Goal: Transaction & Acquisition: Purchase product/service

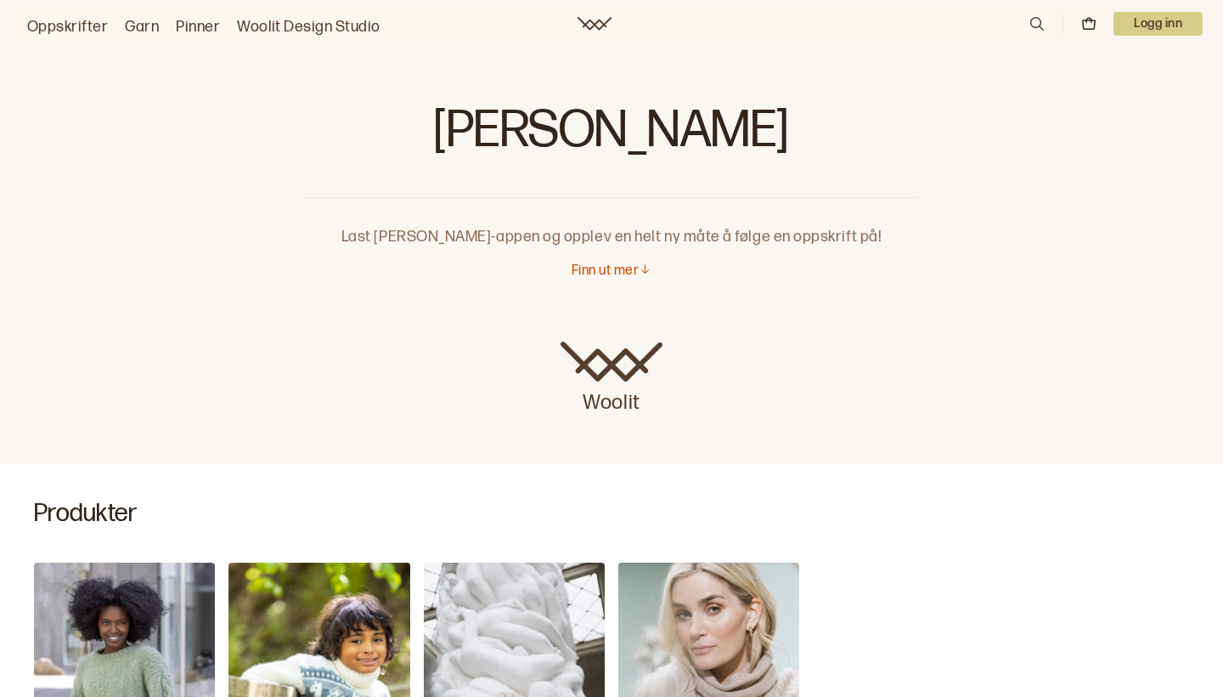
click at [70, 24] on link "Oppskrifter" at bounding box center [67, 27] width 81 height 24
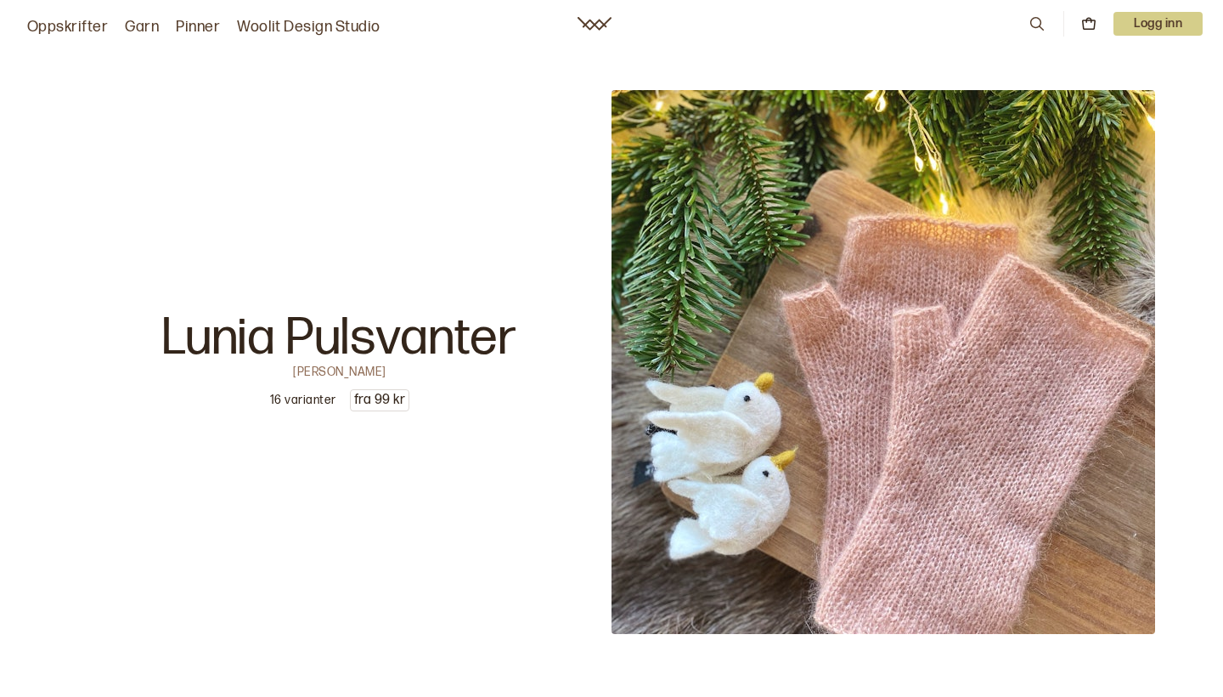
scroll to position [5908, 0]
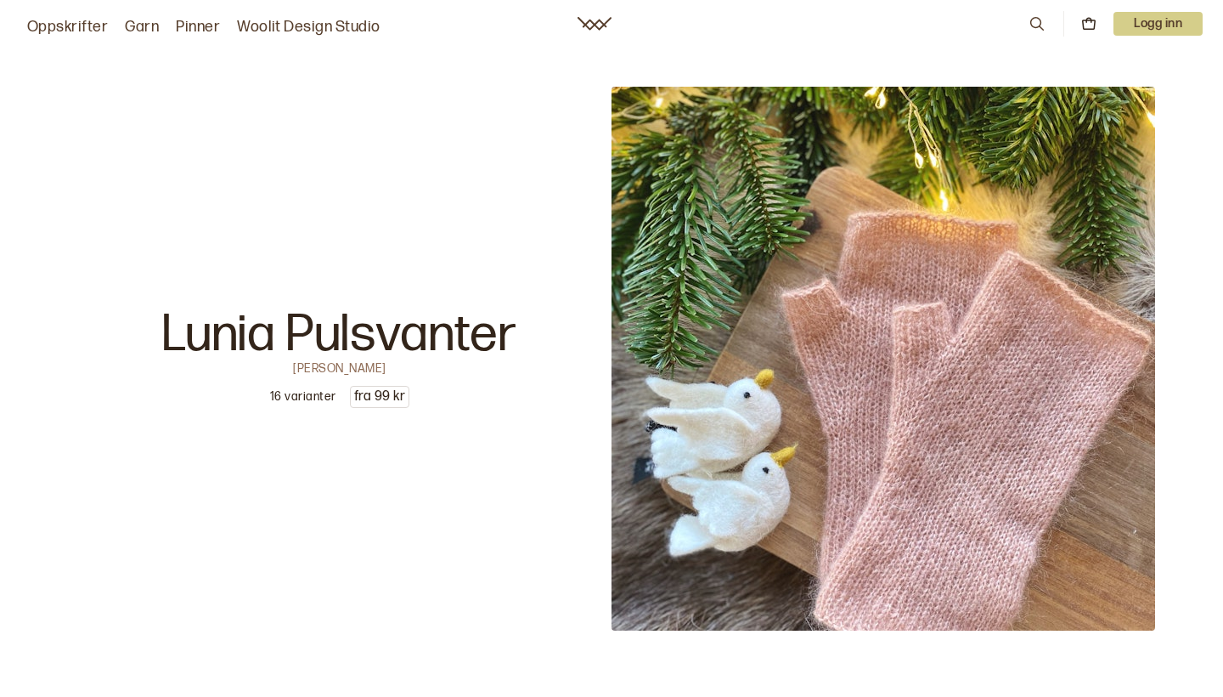
click at [812, 319] on img at bounding box center [884, 359] width 544 height 544
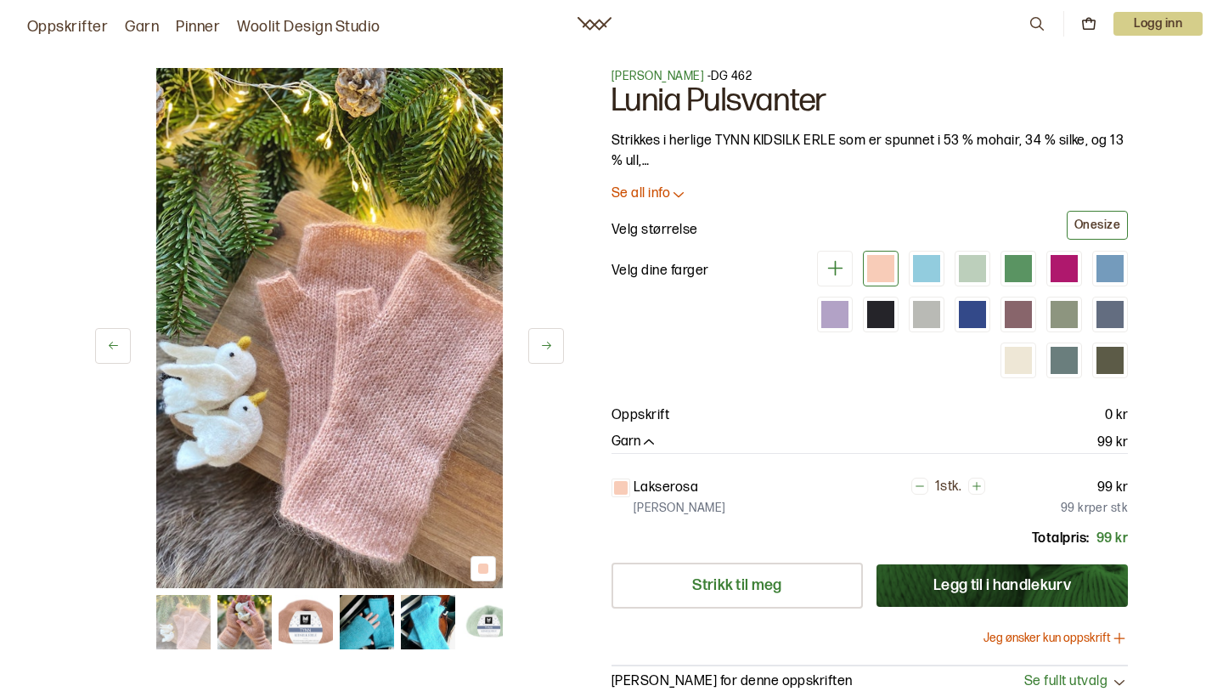
click at [674, 195] on icon at bounding box center [678, 193] width 17 height 17
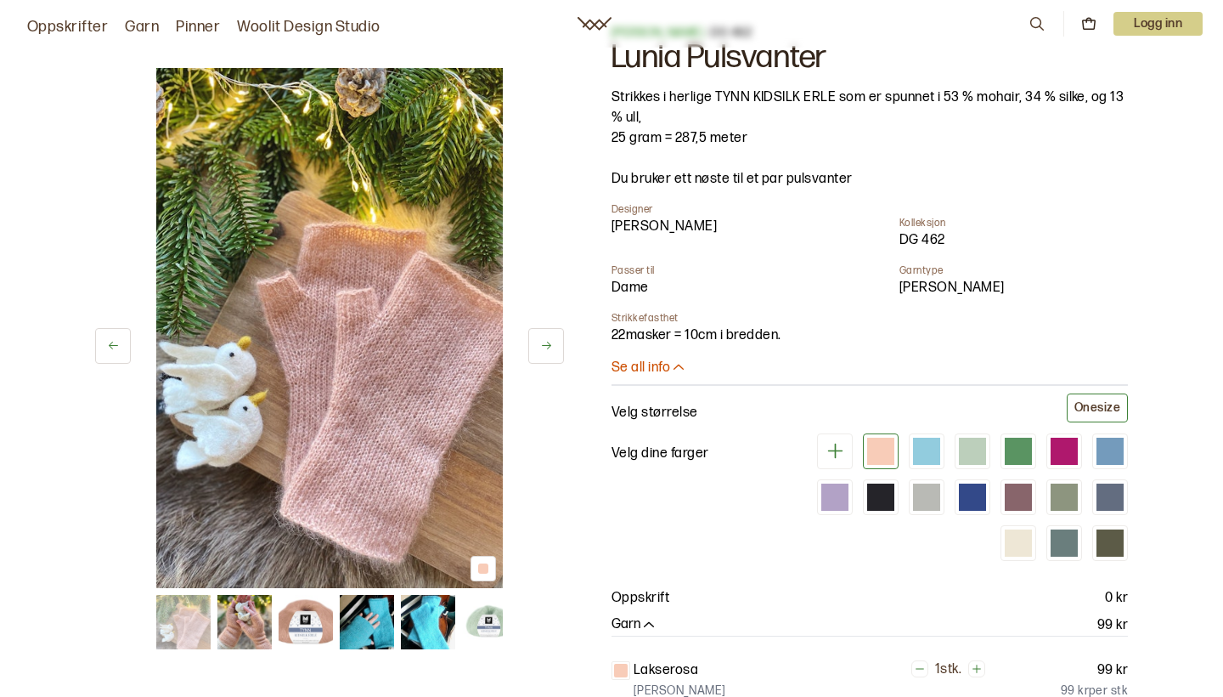
scroll to position [78, 0]
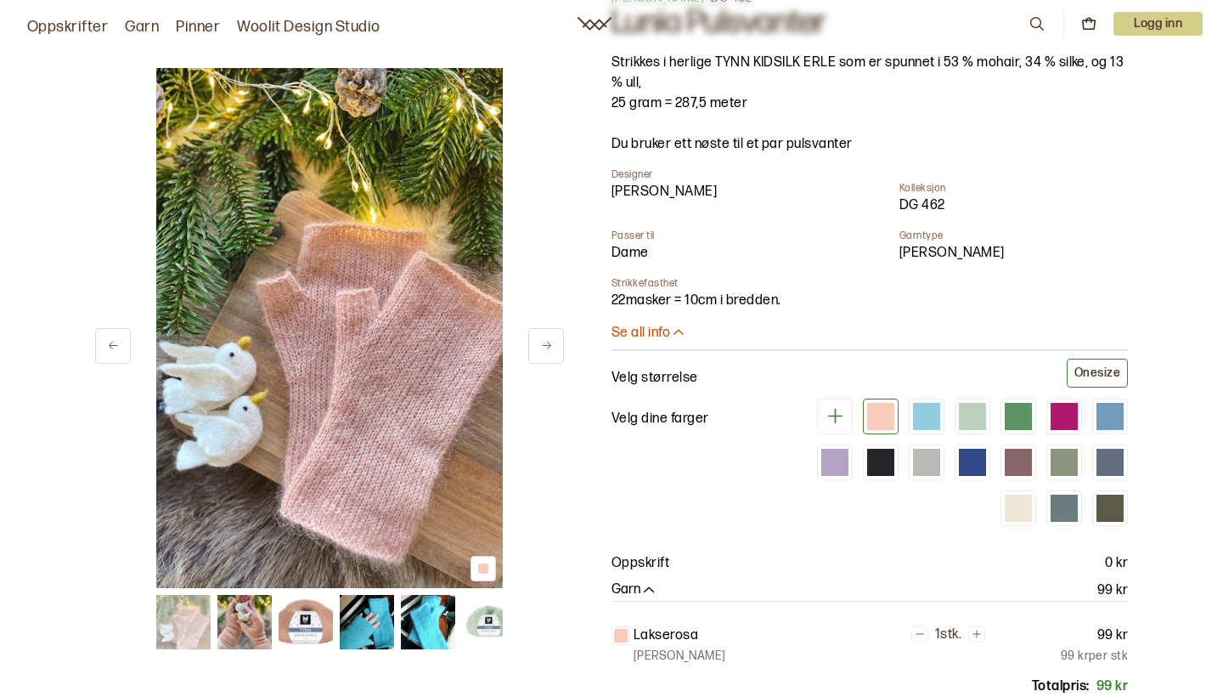
click at [538, 342] on button at bounding box center [546, 346] width 36 height 36
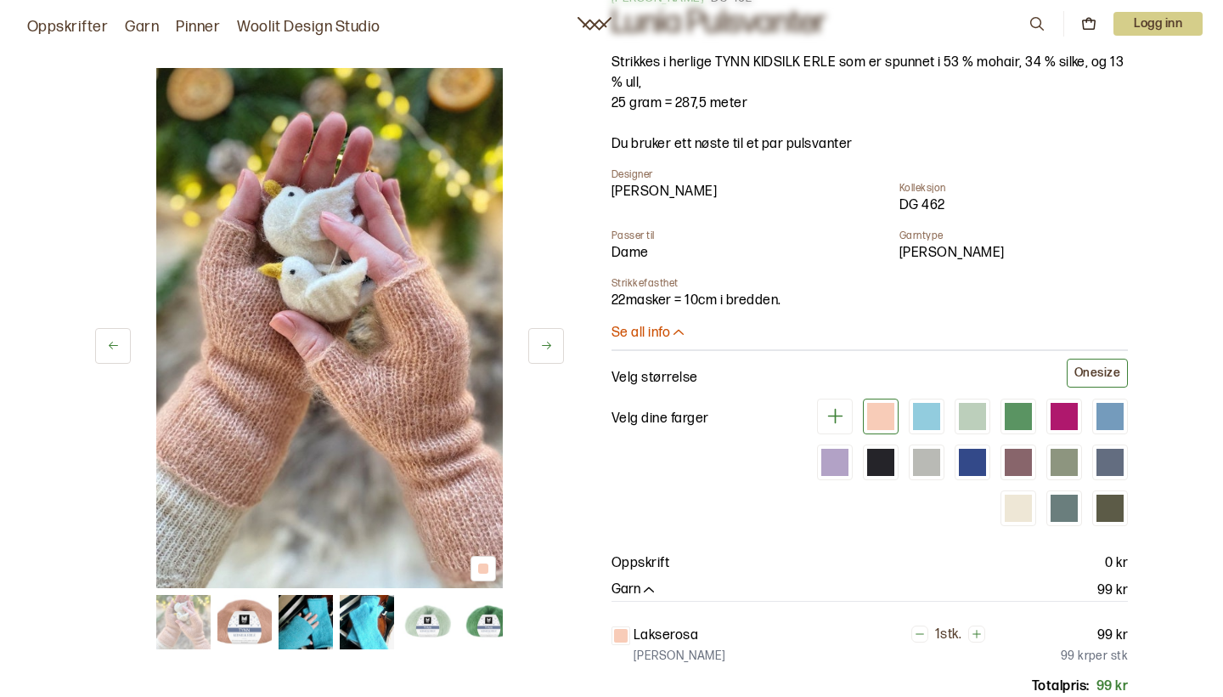
click at [538, 342] on button at bounding box center [546, 346] width 36 height 36
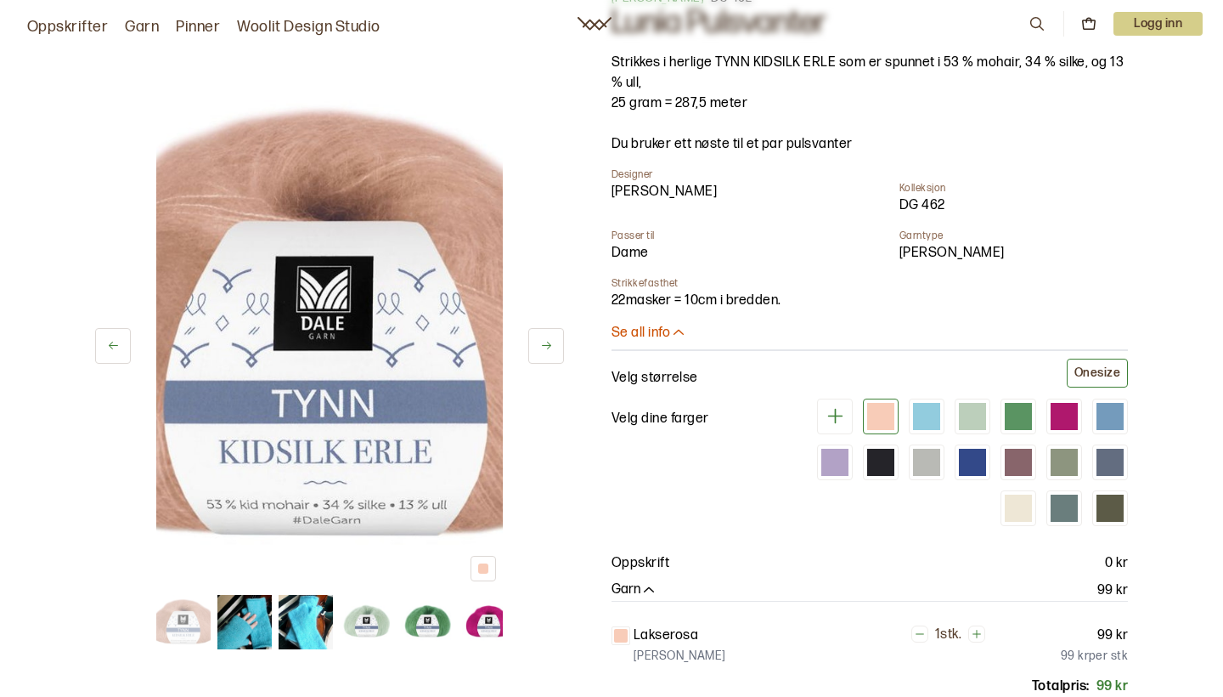
click at [538, 342] on button at bounding box center [546, 346] width 36 height 36
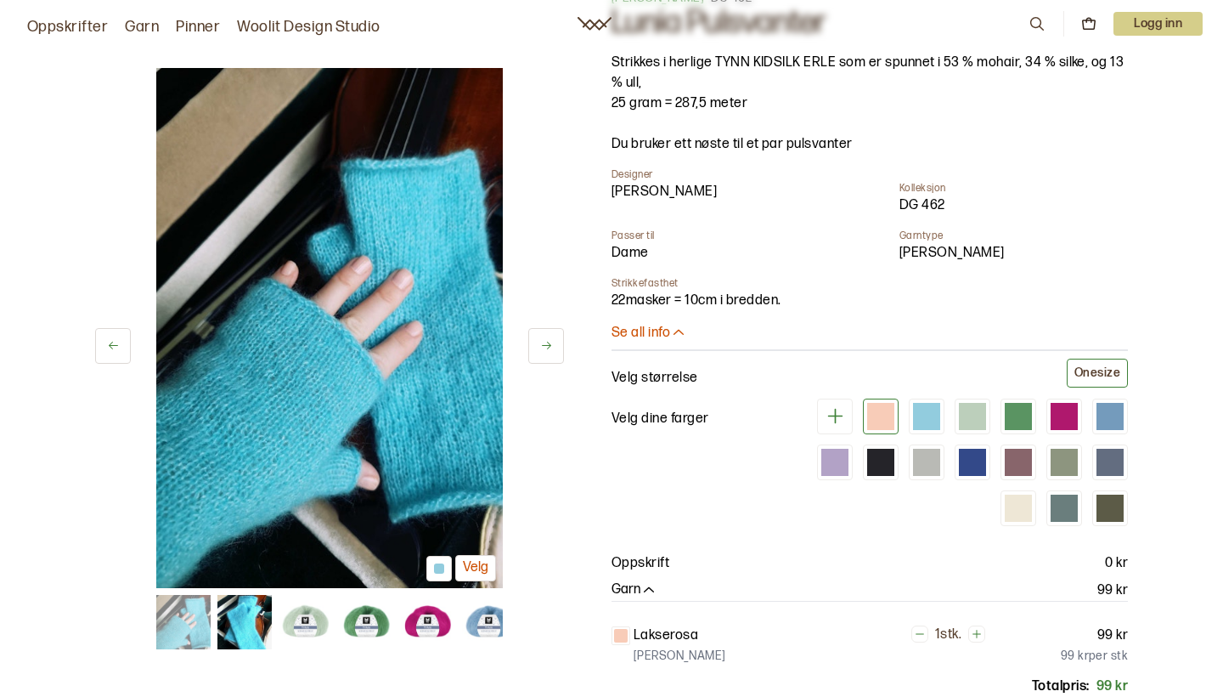
click at [538, 342] on button at bounding box center [546, 346] width 36 height 36
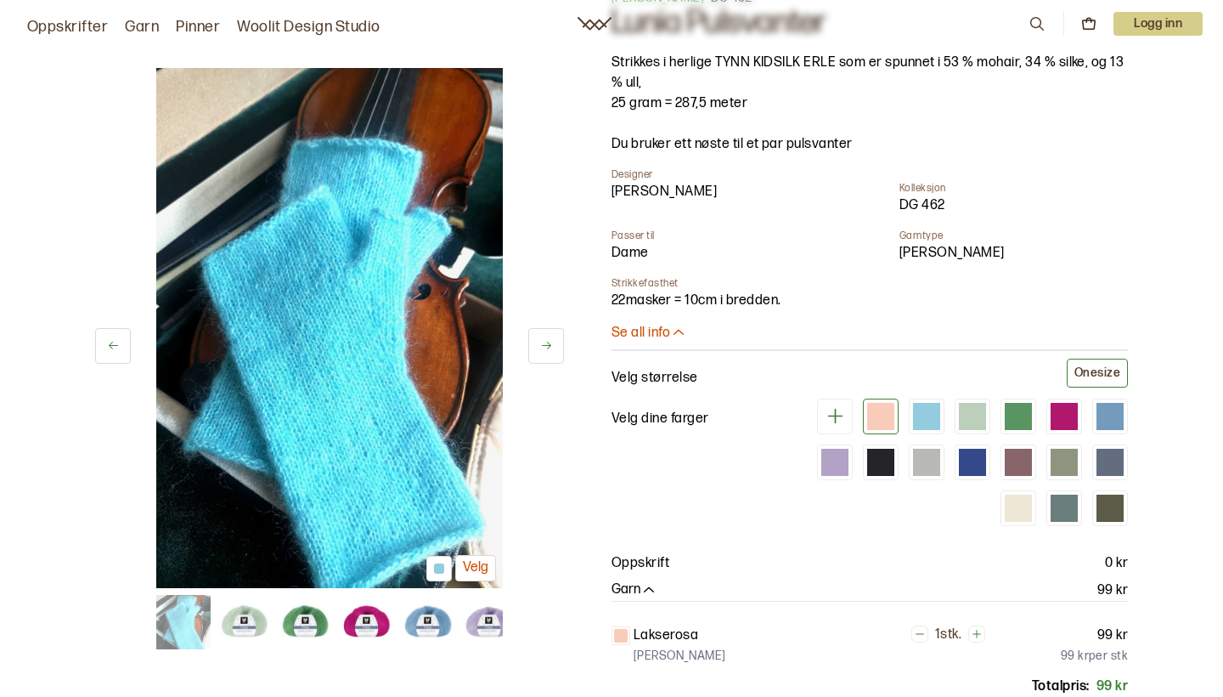
click at [538, 342] on button at bounding box center [546, 346] width 36 height 36
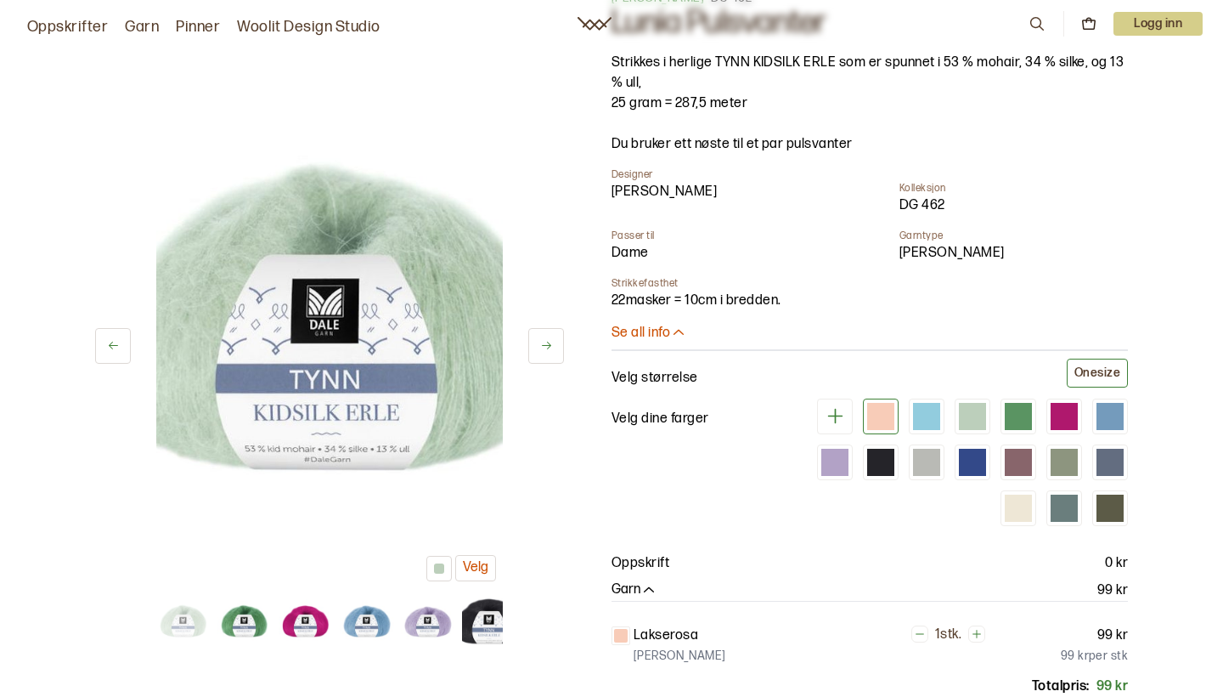
click at [538, 342] on button at bounding box center [546, 346] width 36 height 36
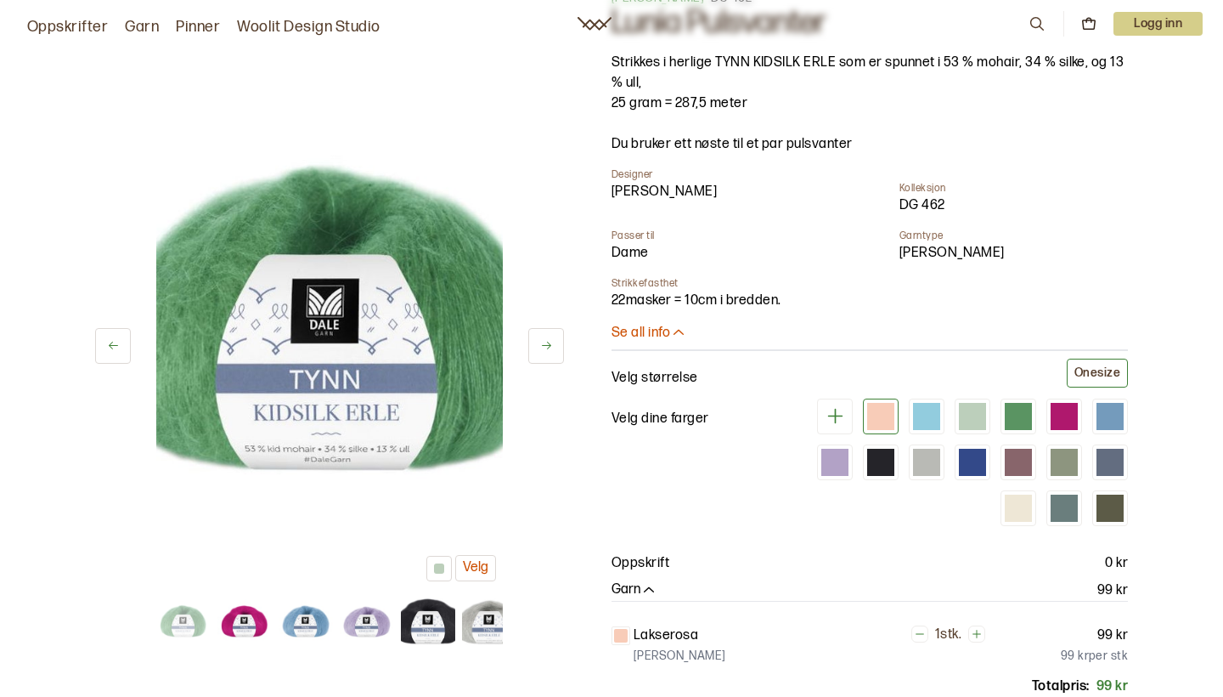
click at [538, 342] on button at bounding box center [546, 346] width 36 height 36
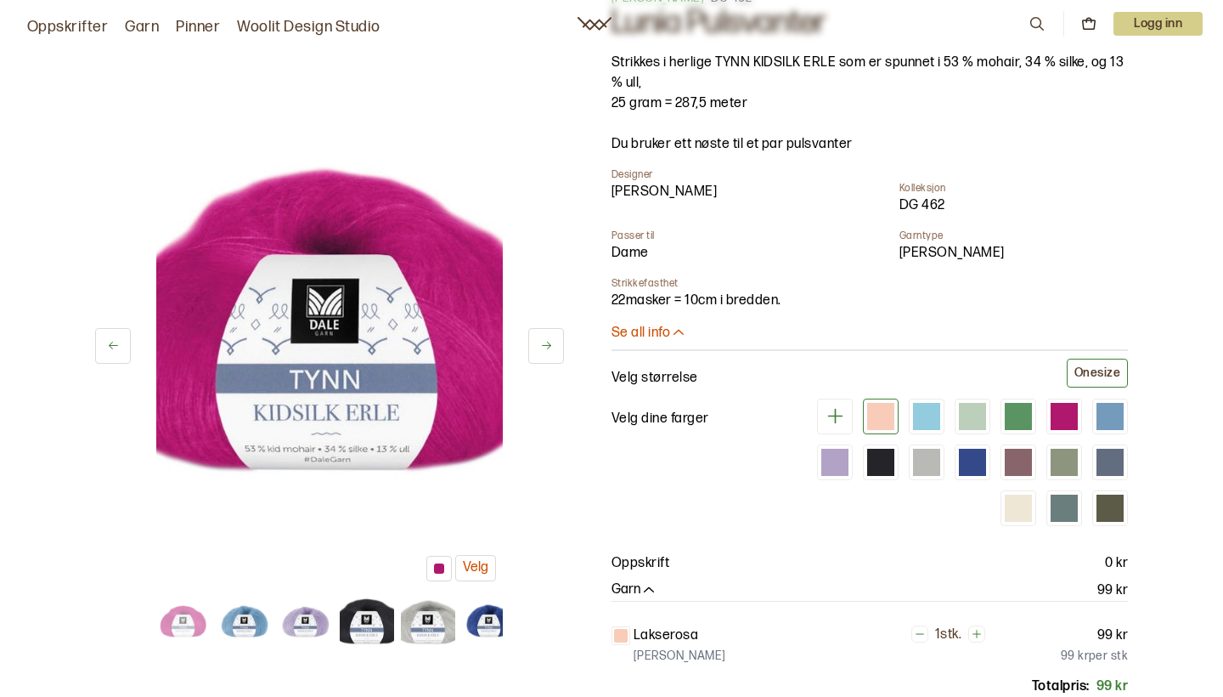
click at [538, 342] on button at bounding box center [546, 346] width 36 height 36
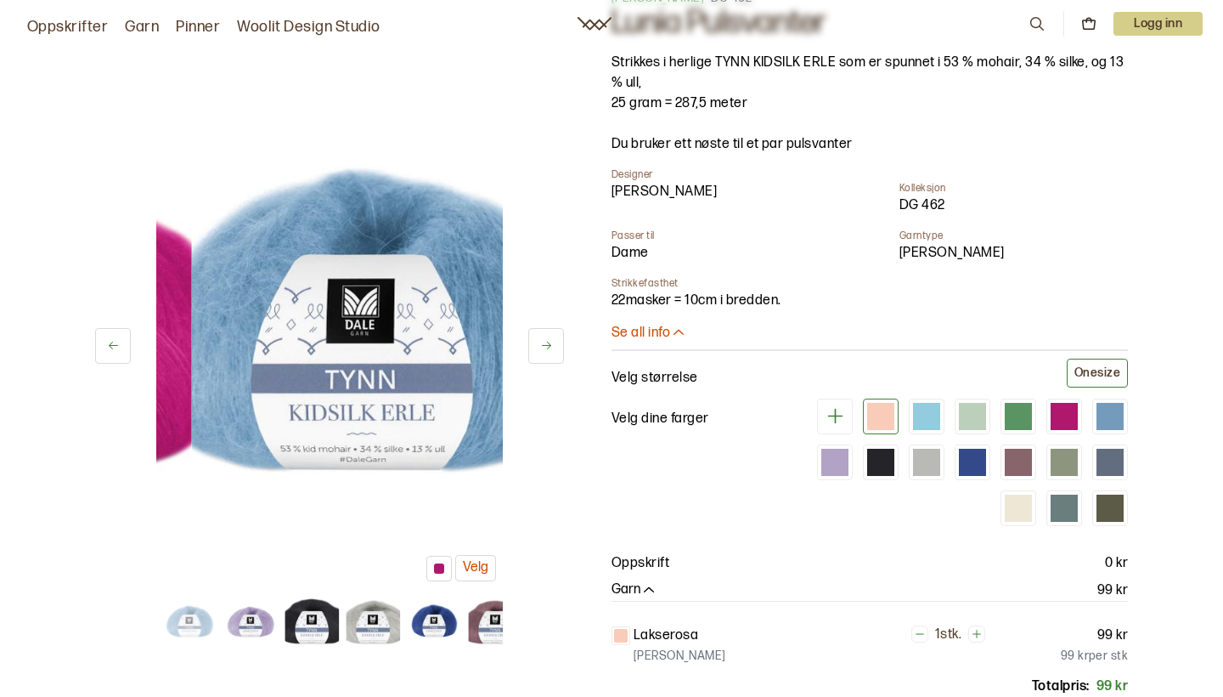
click at [538, 342] on button at bounding box center [546, 346] width 36 height 36
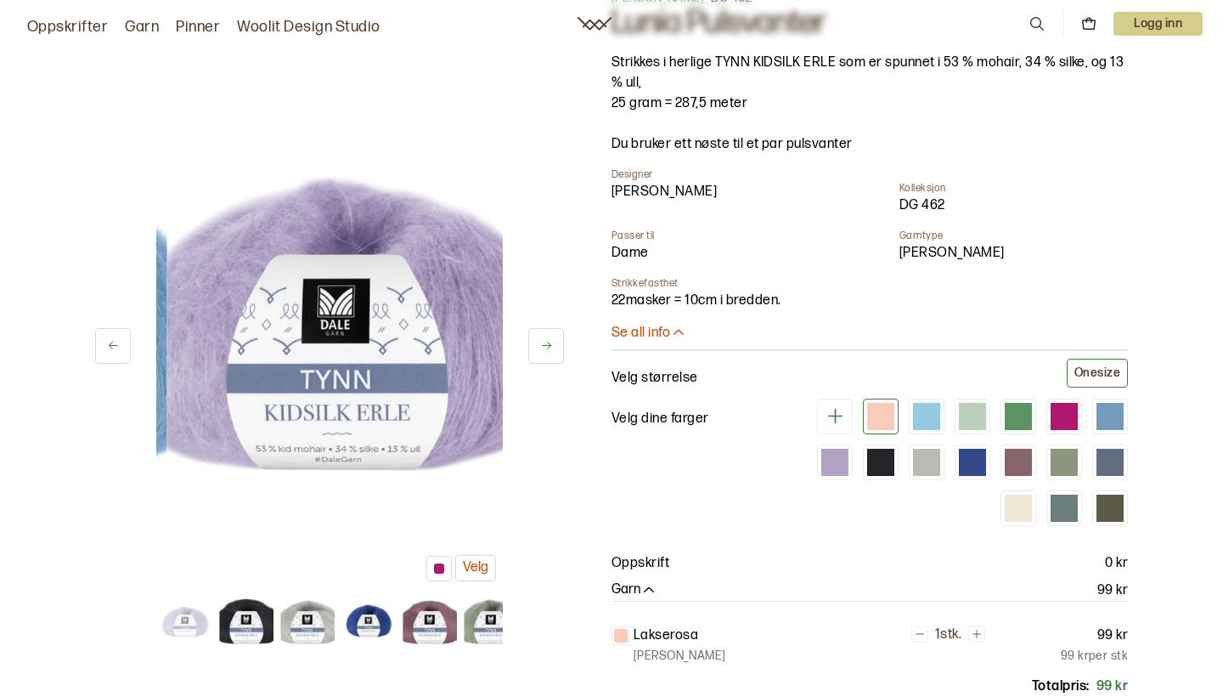
click at [538, 342] on button at bounding box center [546, 346] width 36 height 36
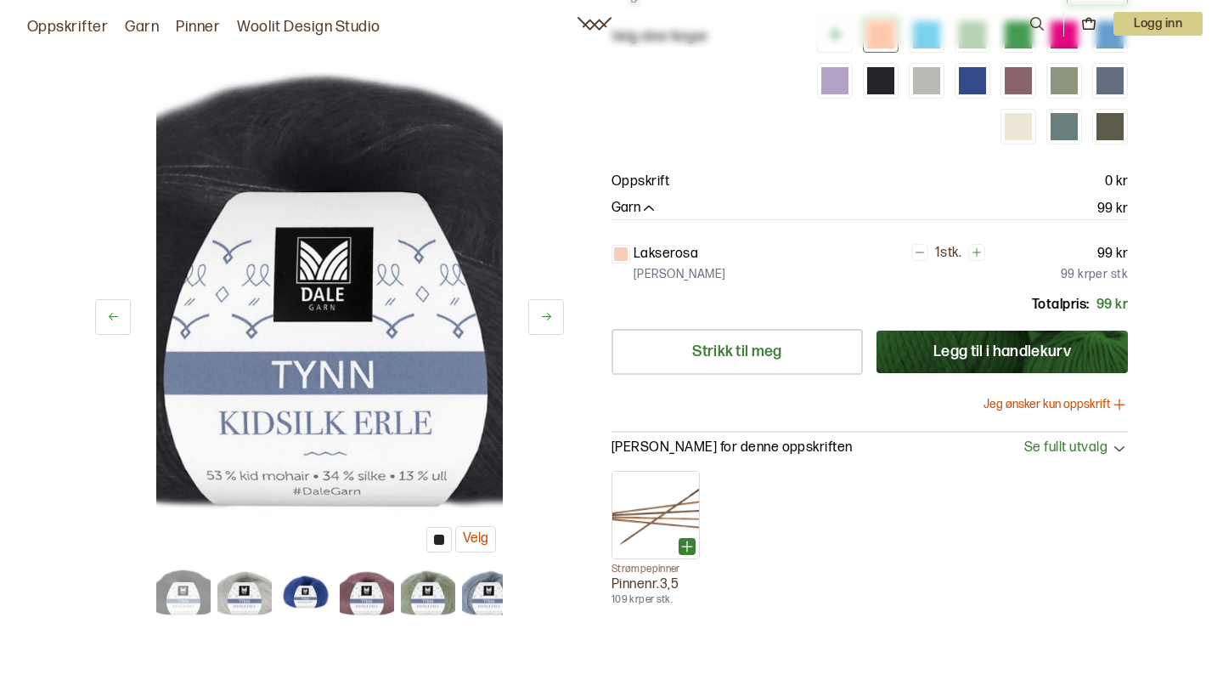
scroll to position [461, 0]
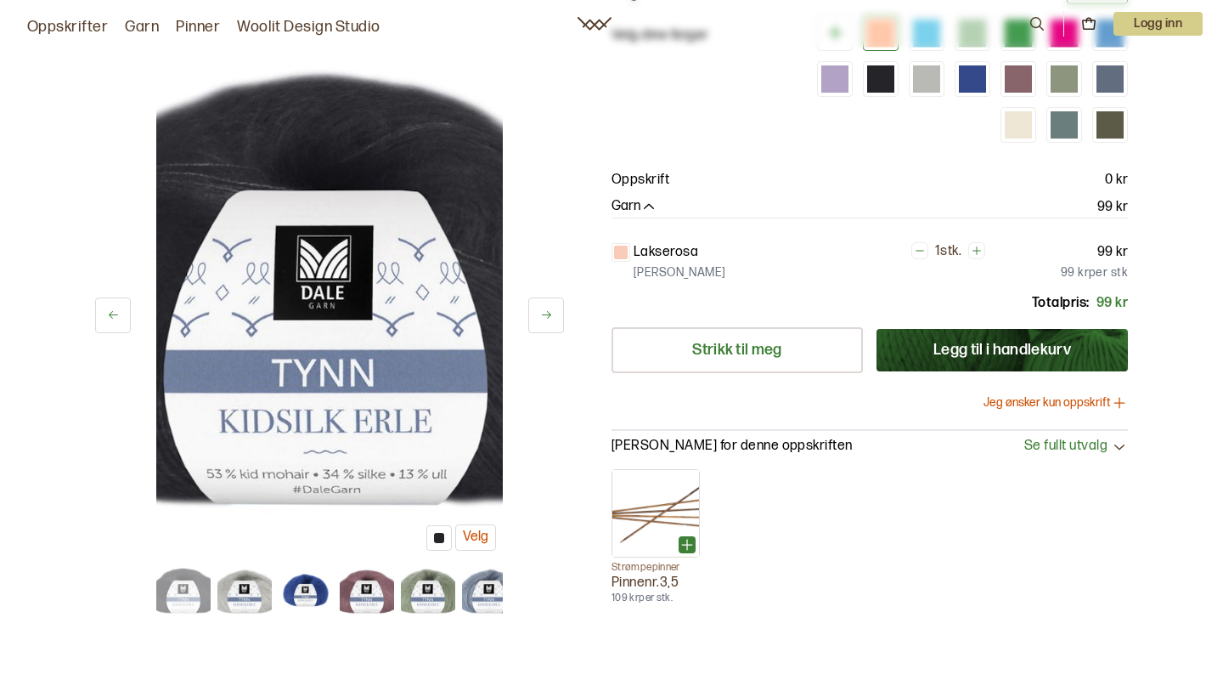
click at [1026, 398] on button "Jeg ønsker kun oppskrift" at bounding box center [1056, 402] width 144 height 17
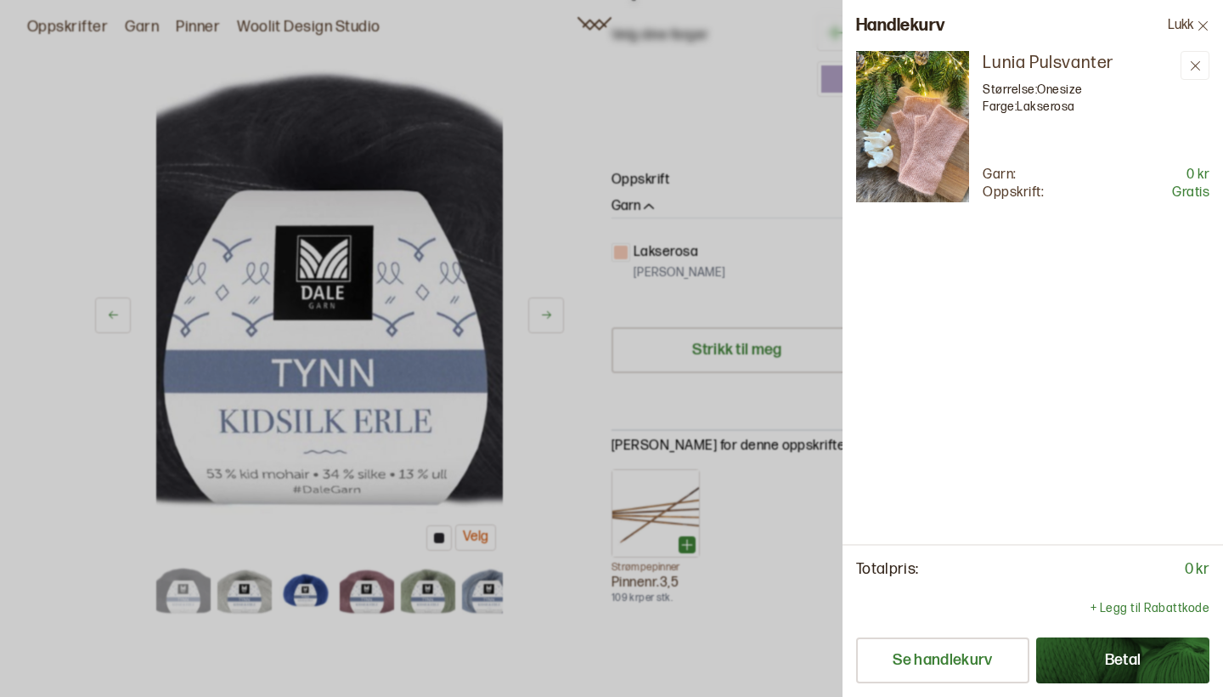
click at [1205, 25] on icon at bounding box center [1203, 24] width 9 height 9
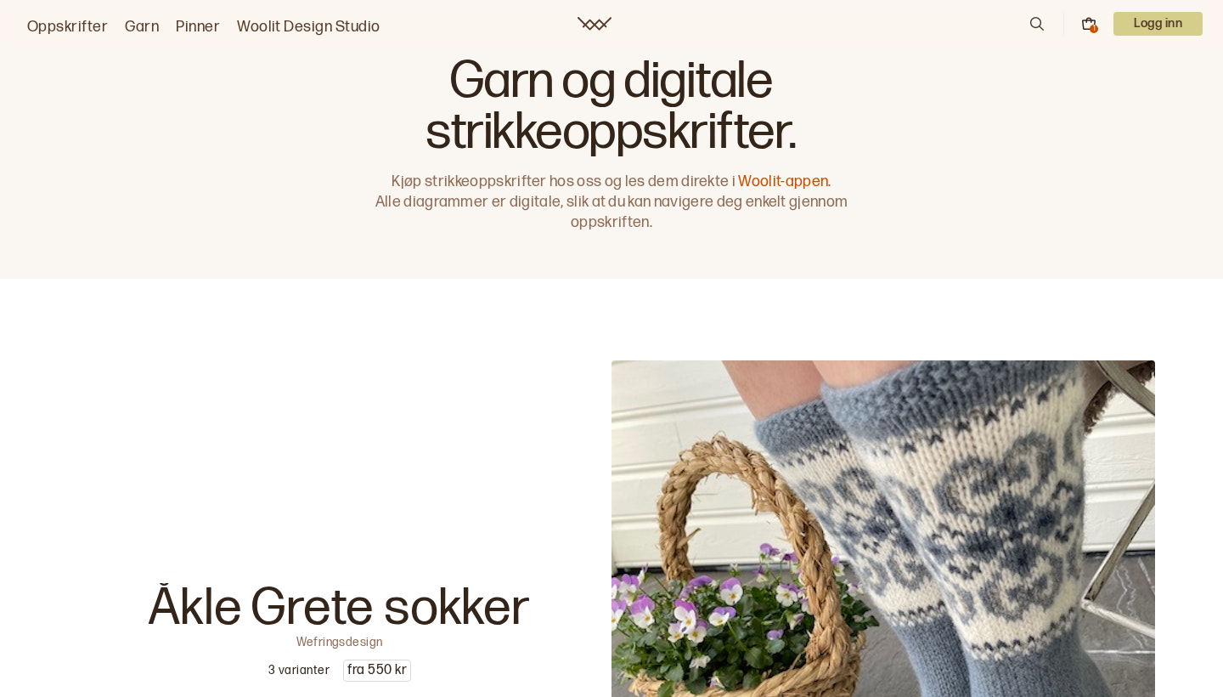
click at [86, 27] on link "Oppskrifter" at bounding box center [67, 27] width 81 height 24
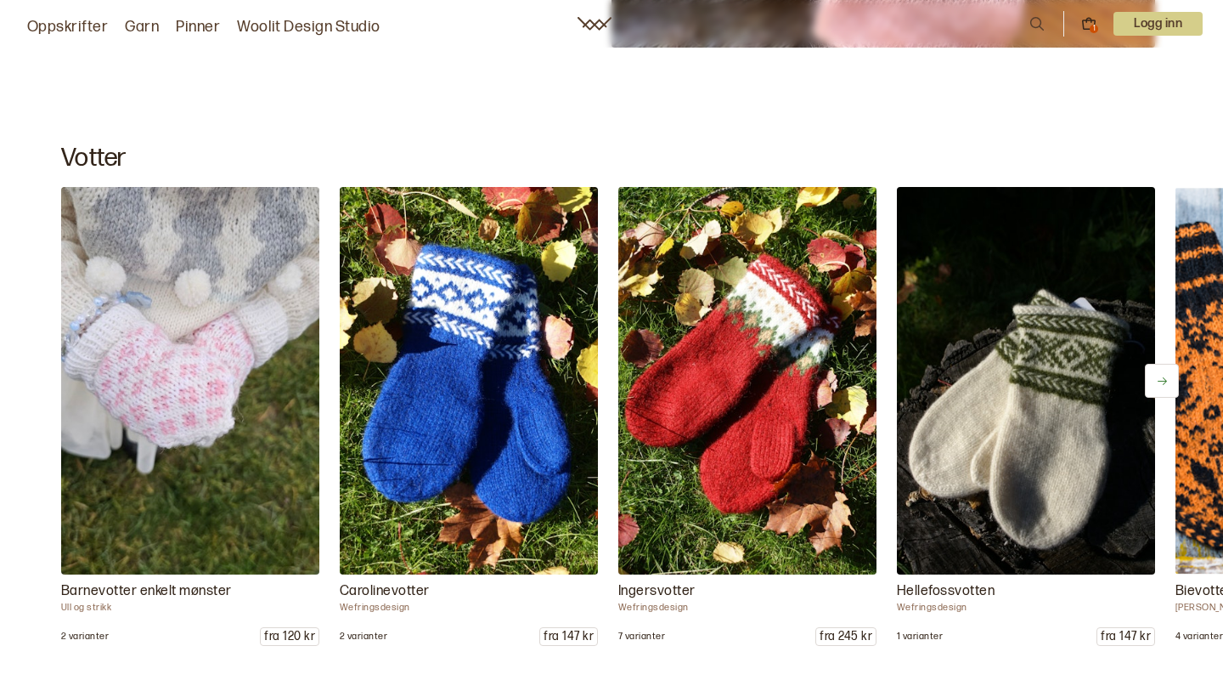
scroll to position [4024, 0]
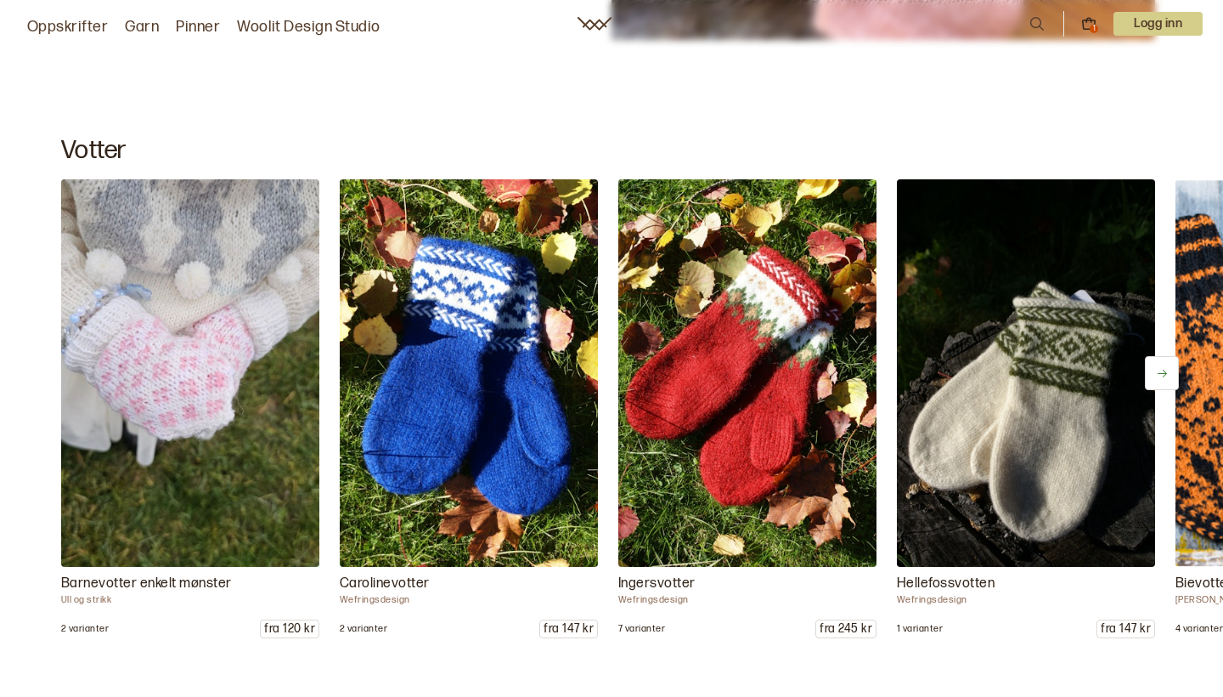
click at [1163, 377] on icon at bounding box center [1162, 373] width 13 height 13
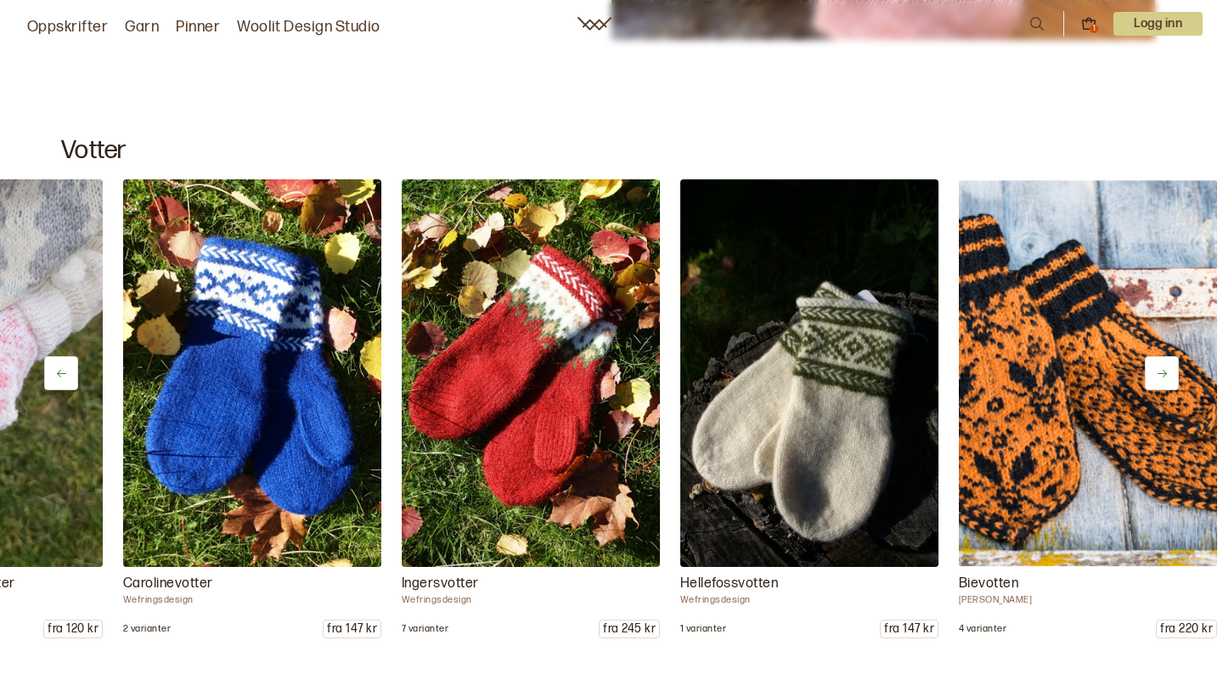
scroll to position [0, 258]
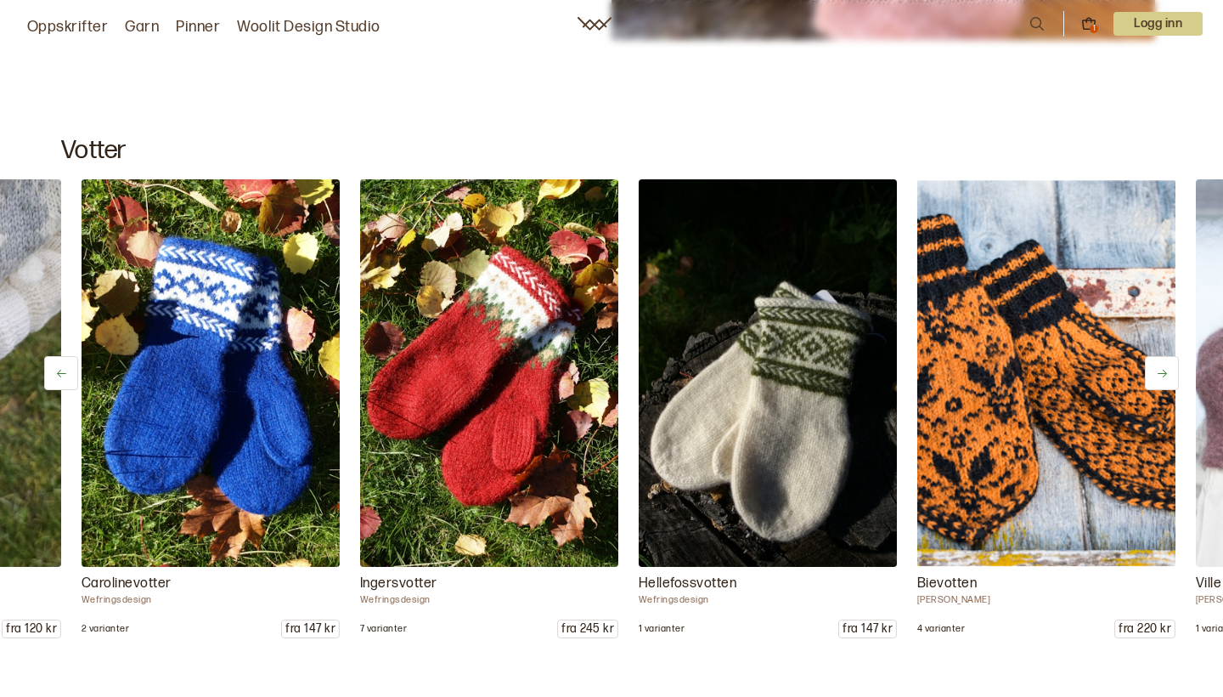
click at [1163, 377] on icon at bounding box center [1162, 373] width 13 height 13
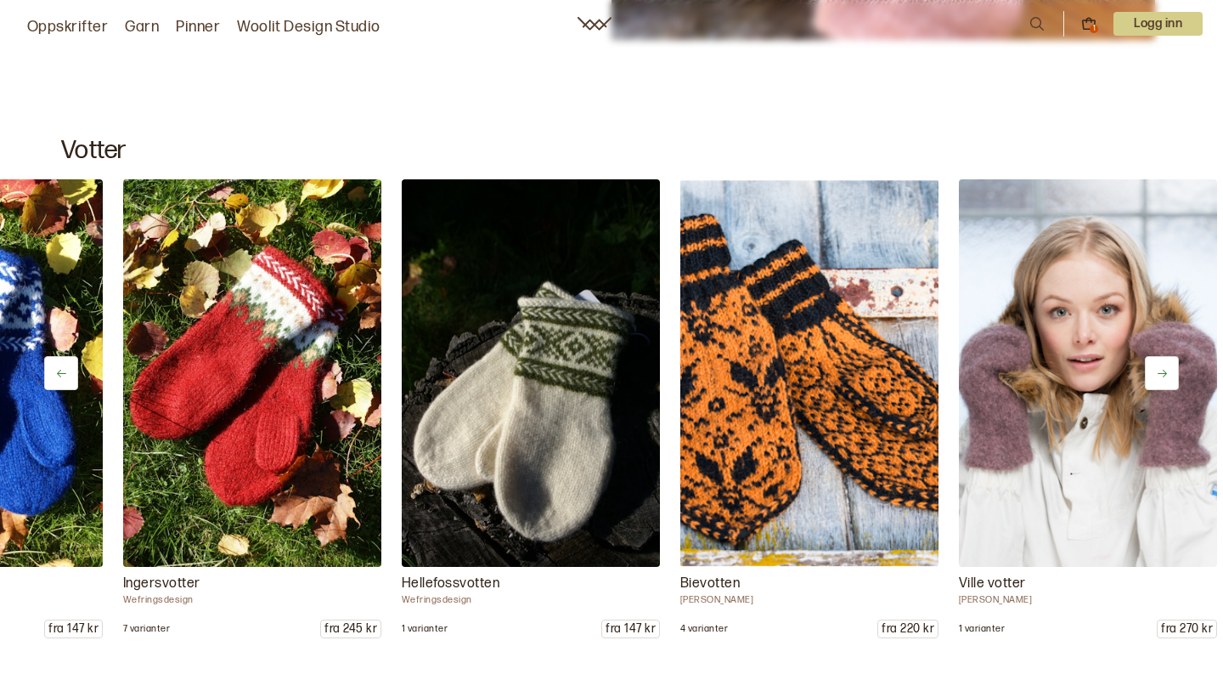
scroll to position [0, 517]
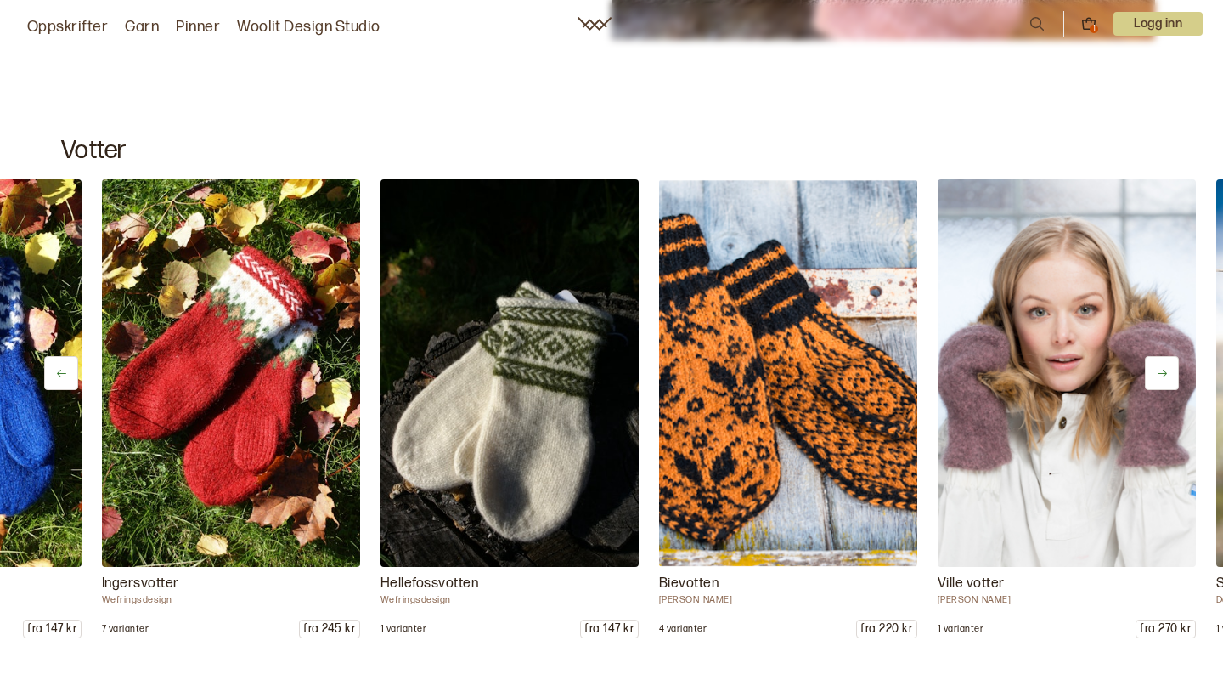
click at [1161, 377] on icon at bounding box center [1162, 373] width 13 height 13
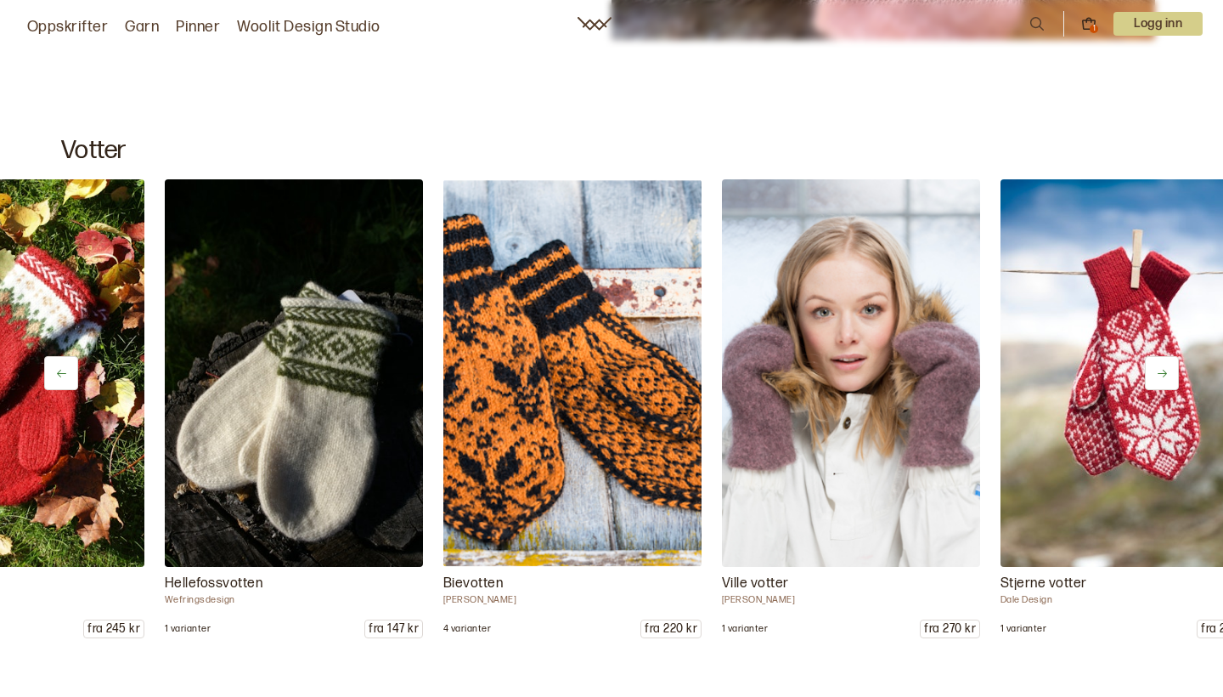
scroll to position [0, 775]
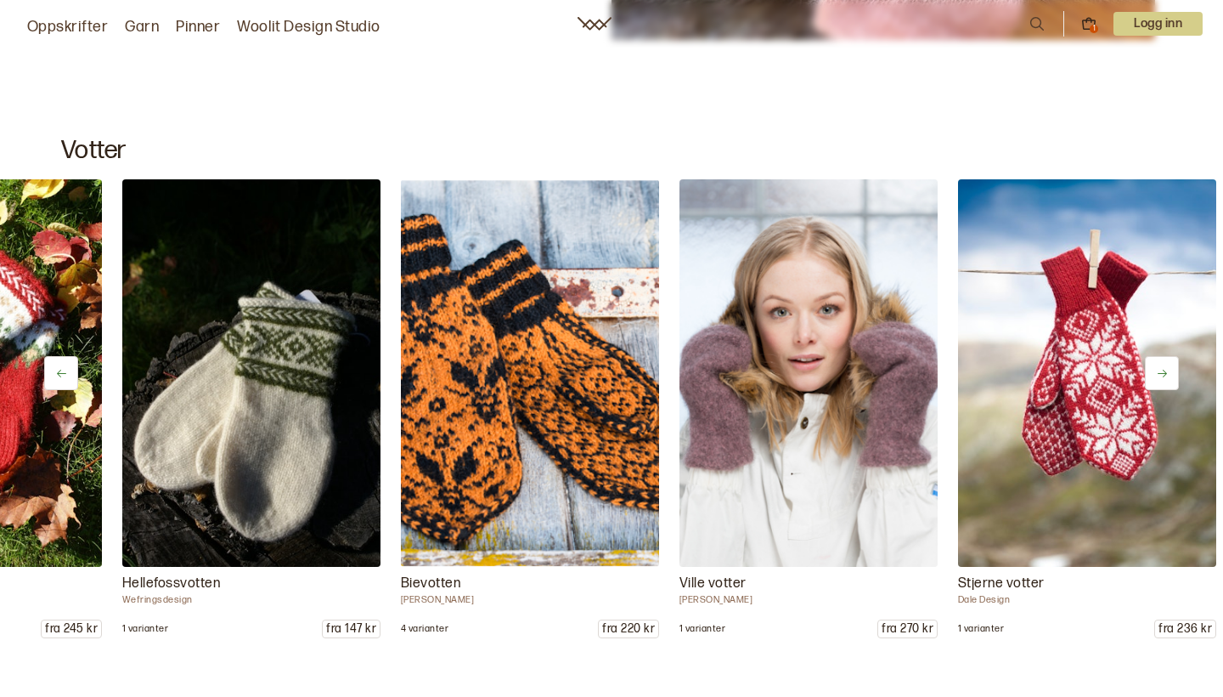
click at [1161, 377] on icon at bounding box center [1162, 373] width 13 height 13
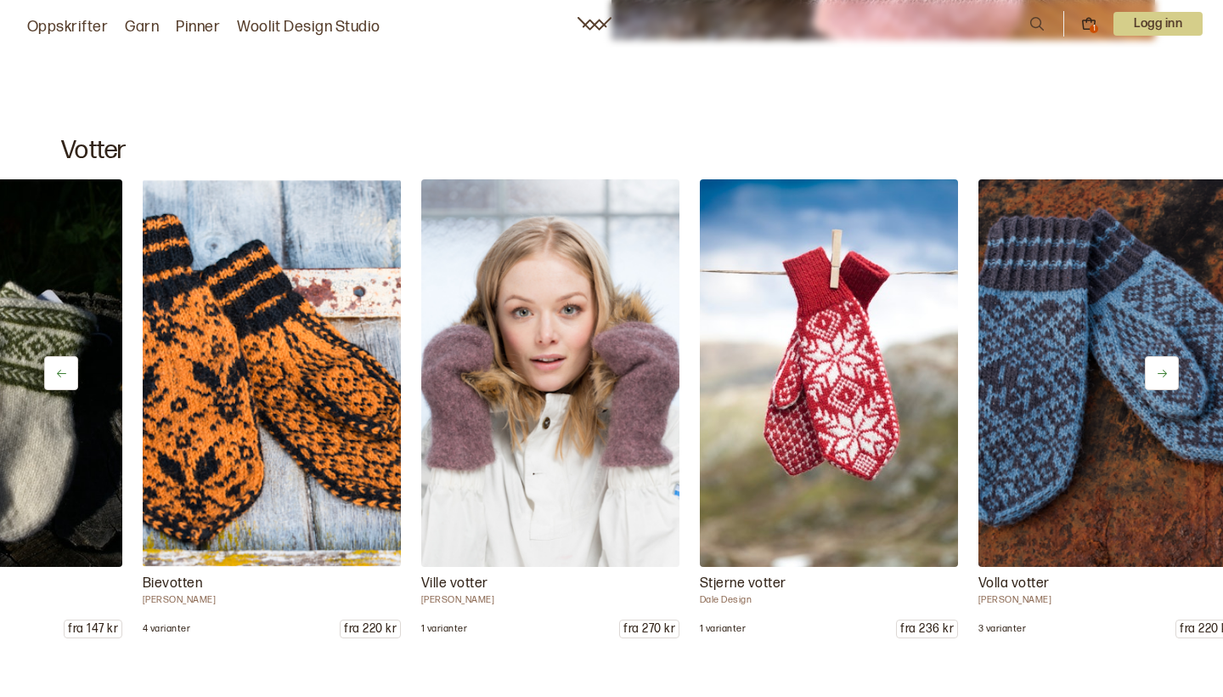
click at [1161, 377] on icon at bounding box center [1162, 373] width 13 height 13
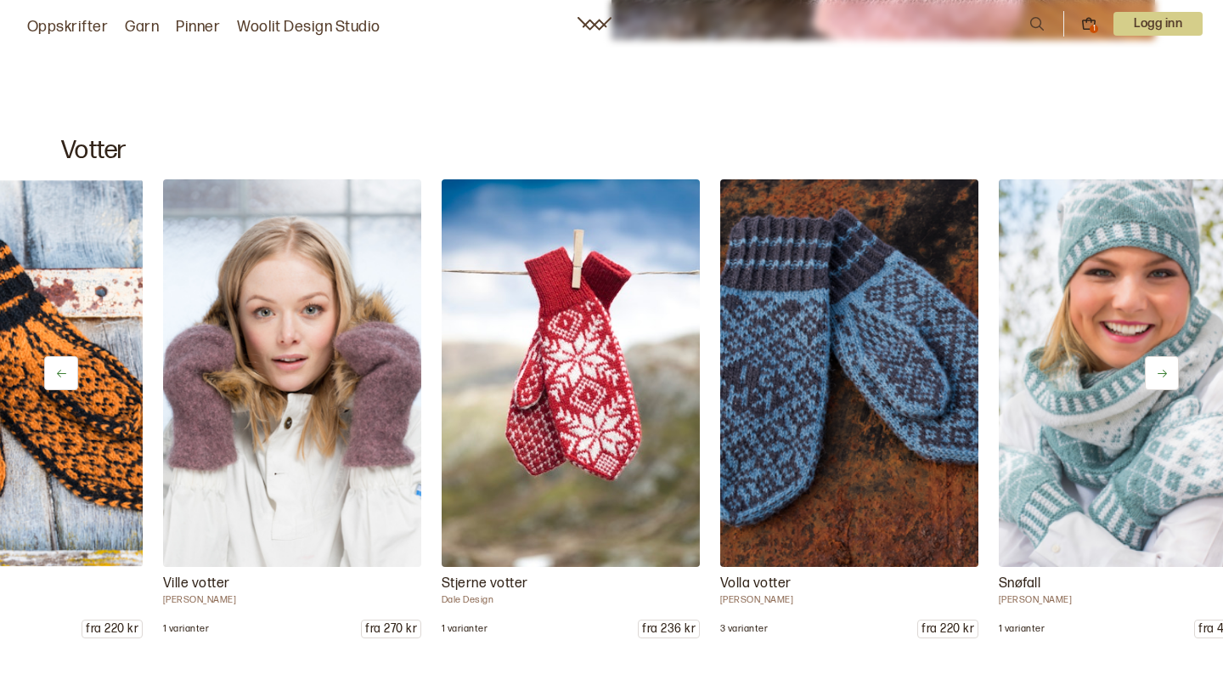
click at [1161, 377] on icon at bounding box center [1162, 373] width 13 height 13
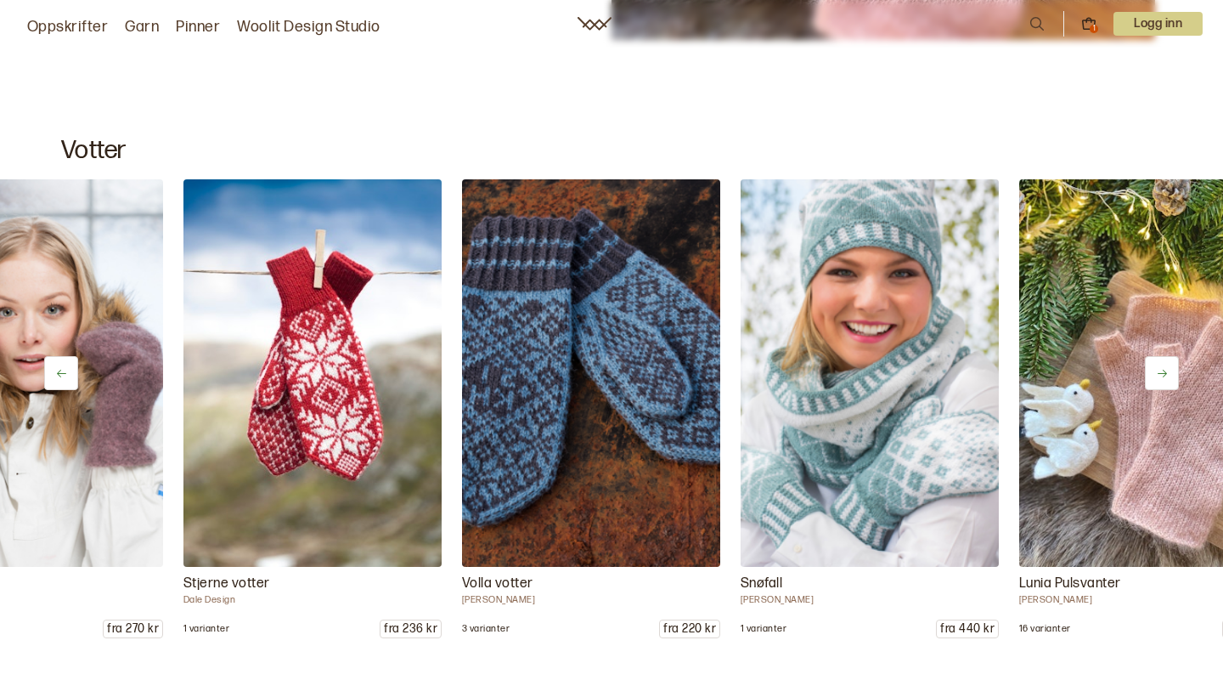
click at [1161, 377] on icon at bounding box center [1162, 373] width 13 height 13
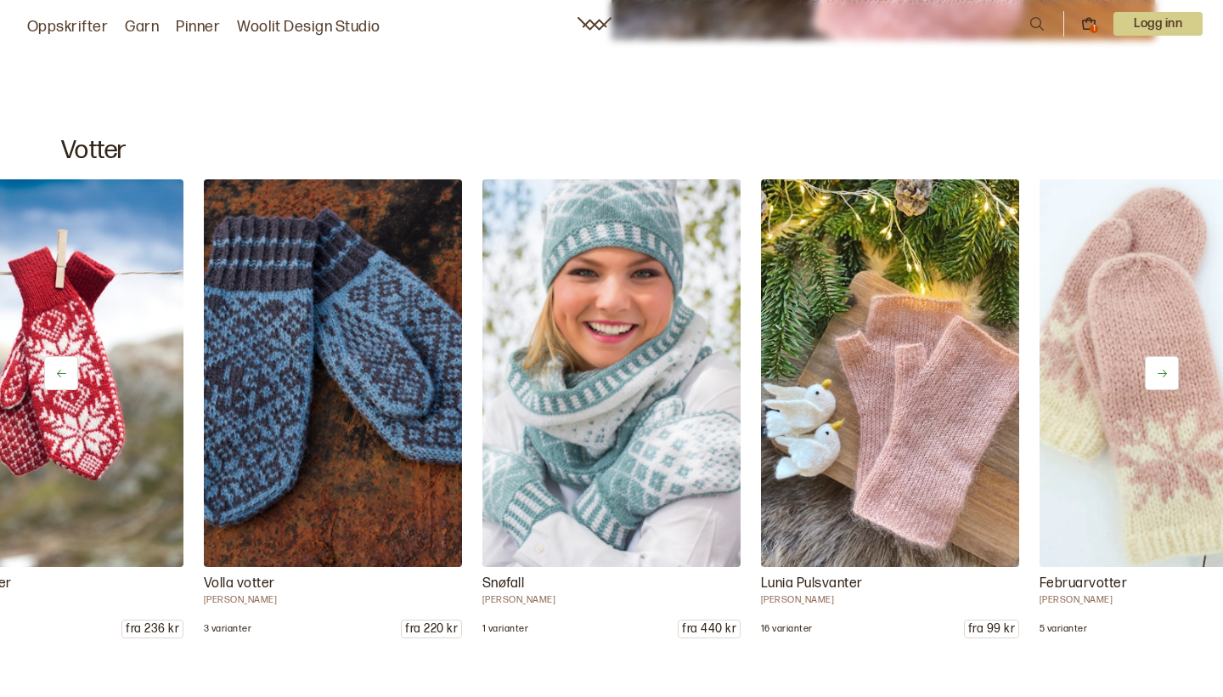
click at [1161, 377] on icon at bounding box center [1162, 373] width 13 height 13
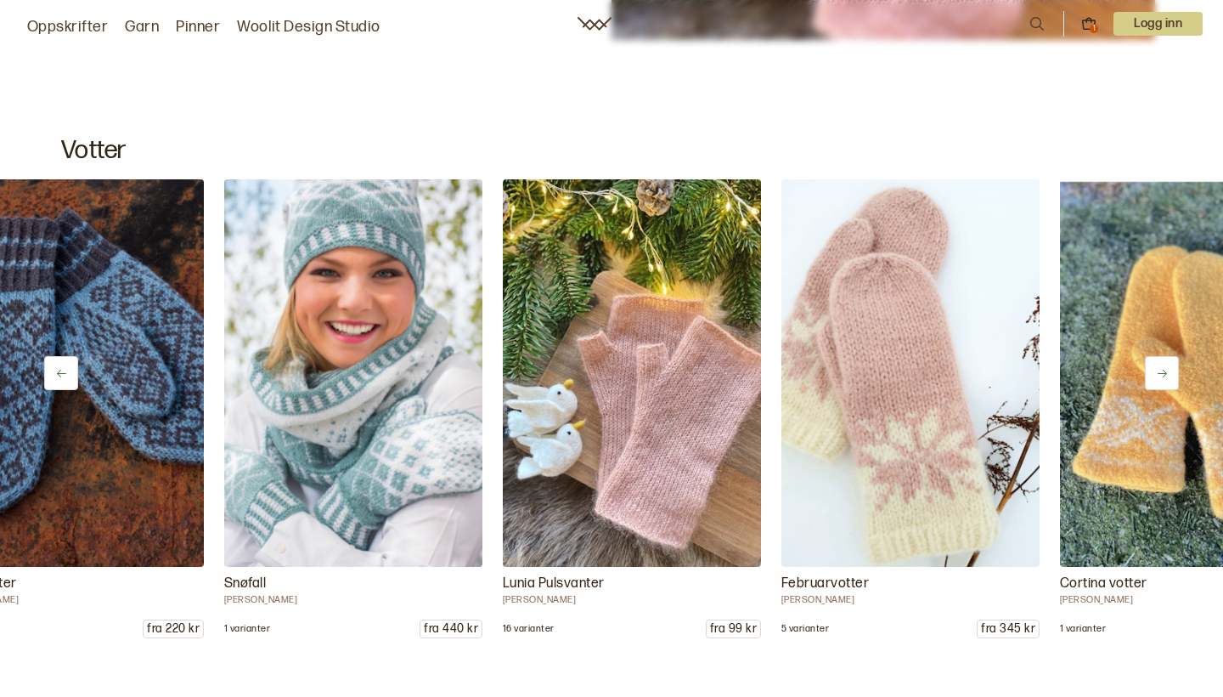
click at [1161, 377] on icon at bounding box center [1162, 373] width 13 height 13
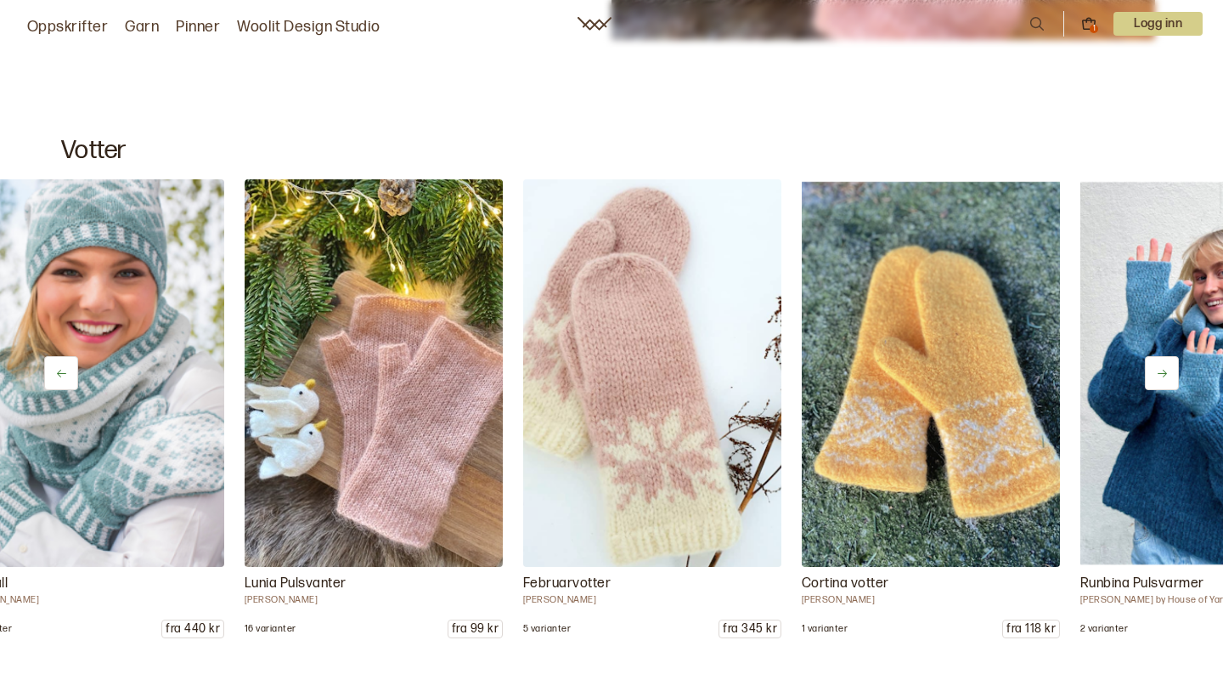
click at [1161, 377] on icon at bounding box center [1162, 373] width 13 height 13
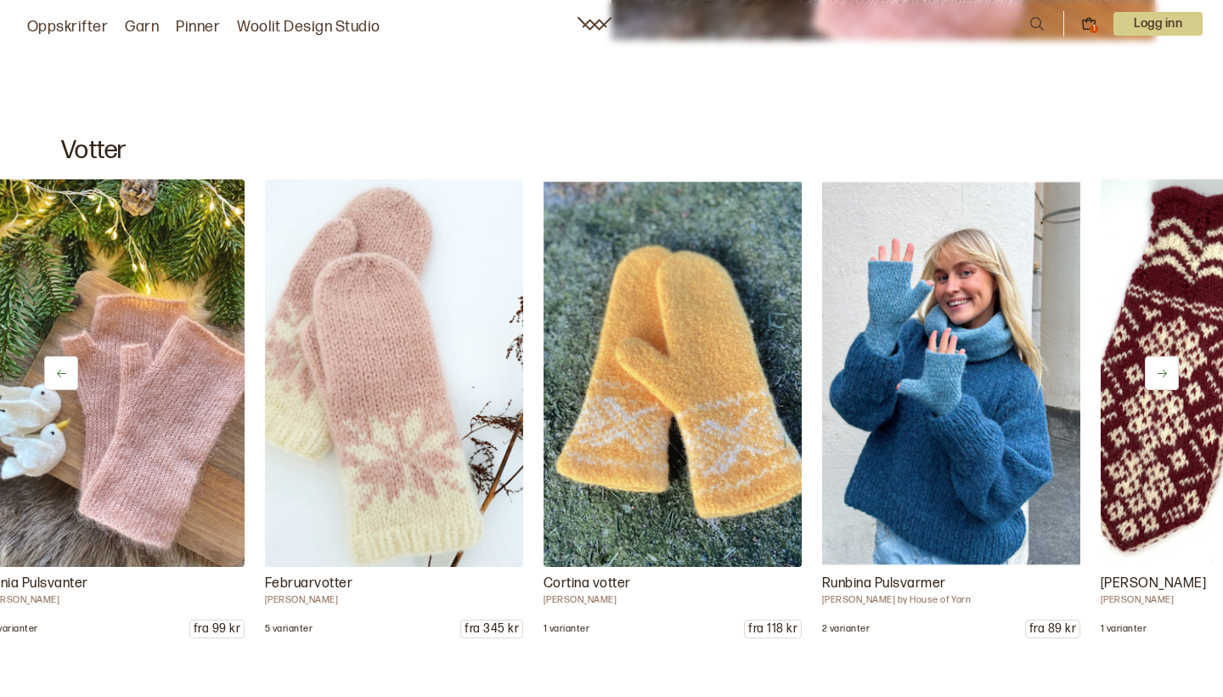
click at [1161, 377] on icon at bounding box center [1162, 373] width 13 height 13
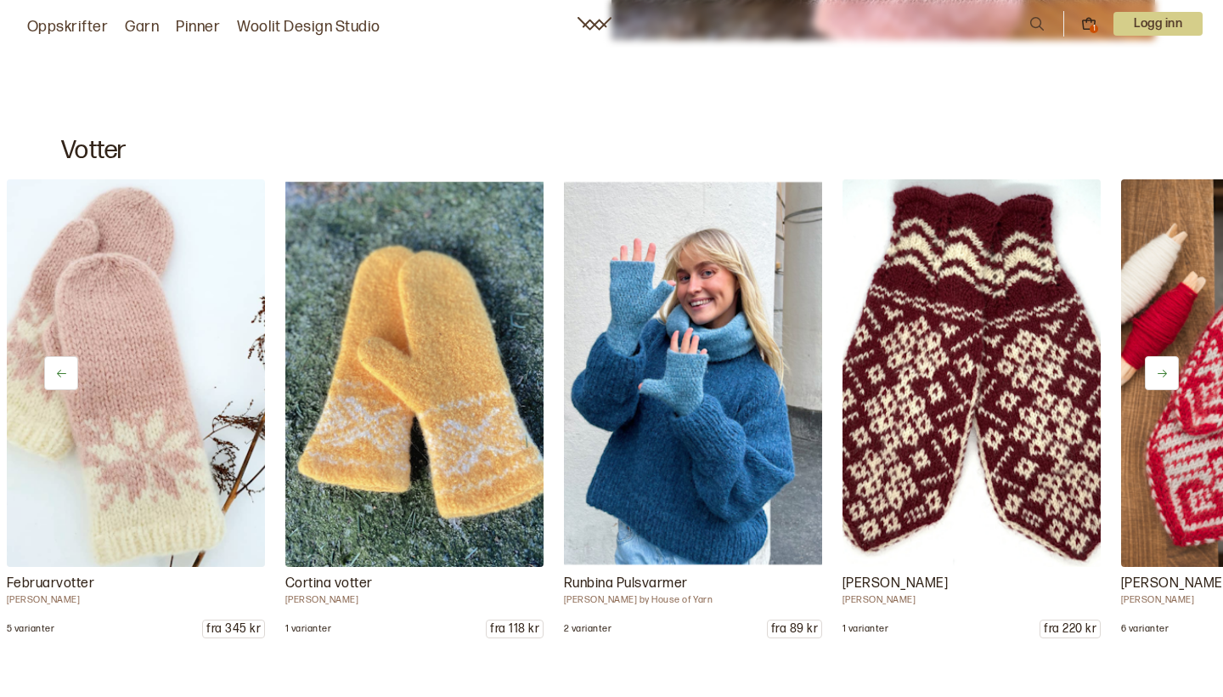
click at [1161, 377] on icon at bounding box center [1162, 373] width 13 height 13
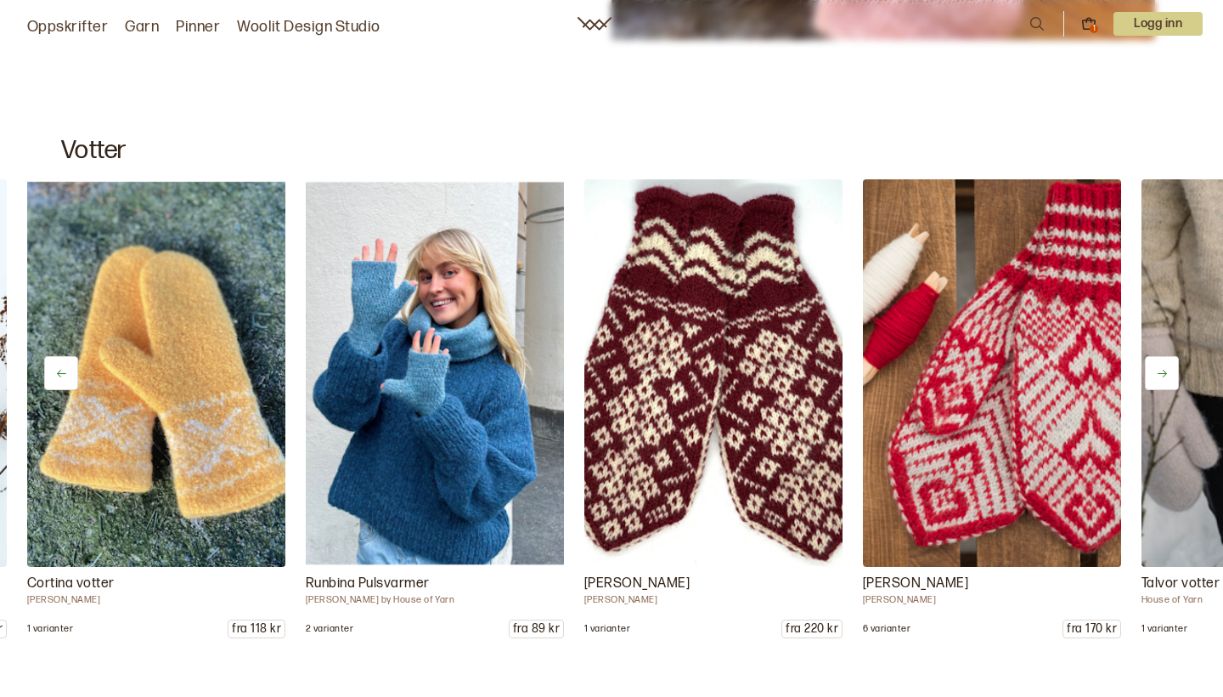
click at [1161, 377] on icon at bounding box center [1162, 373] width 13 height 13
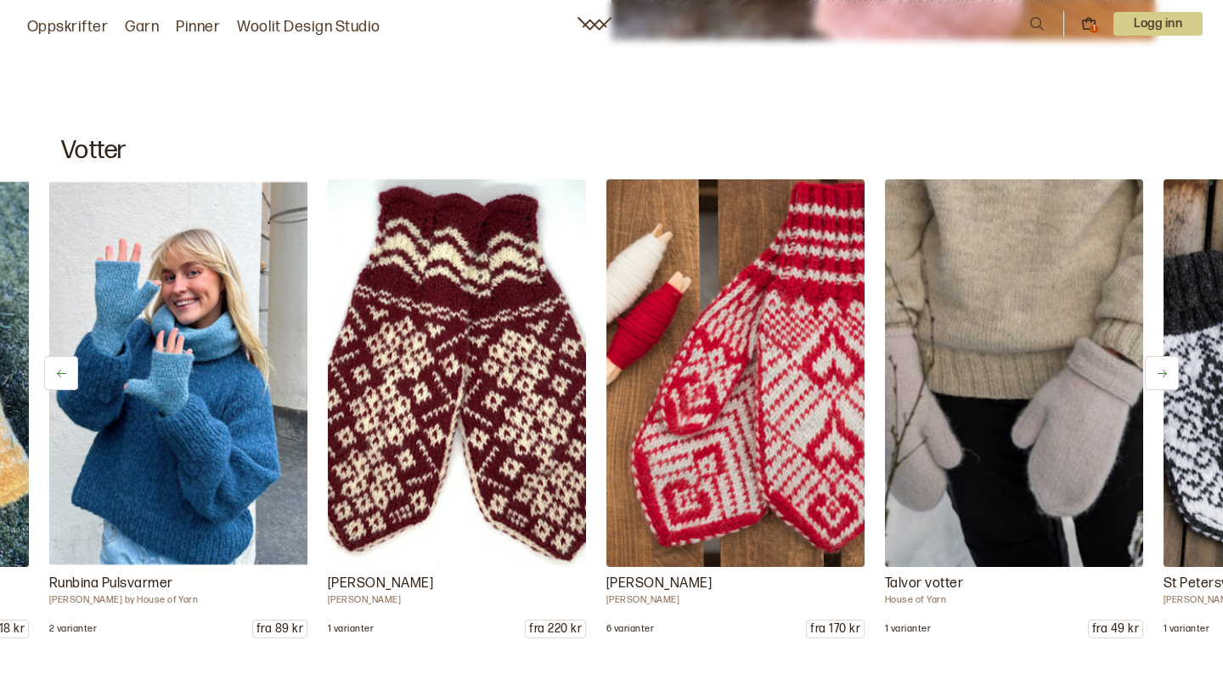
click at [1161, 377] on icon at bounding box center [1162, 373] width 13 height 13
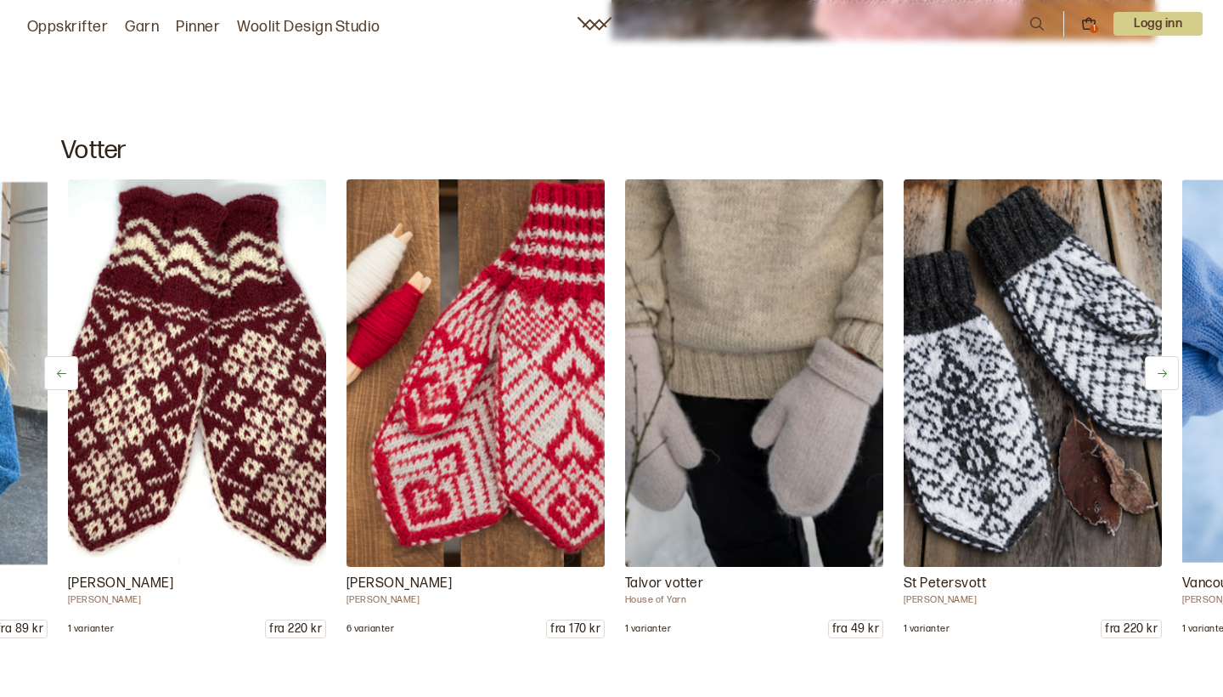
click at [1161, 377] on icon at bounding box center [1162, 373] width 13 height 13
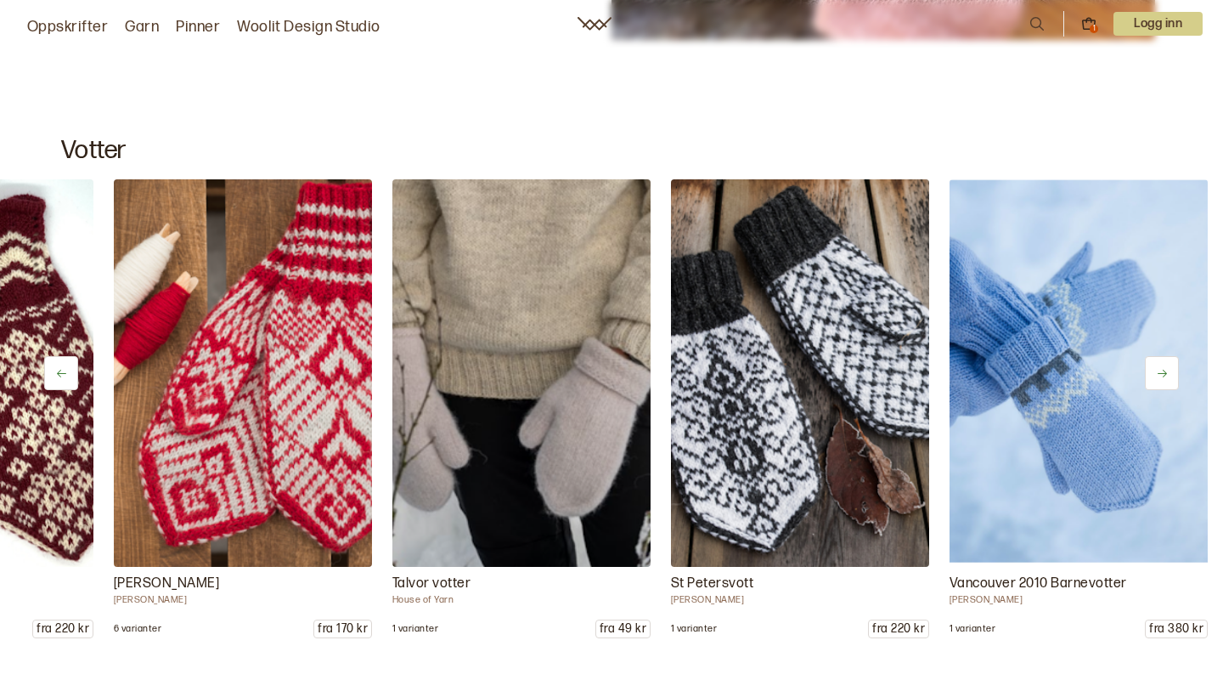
click at [1161, 377] on icon at bounding box center [1162, 373] width 13 height 13
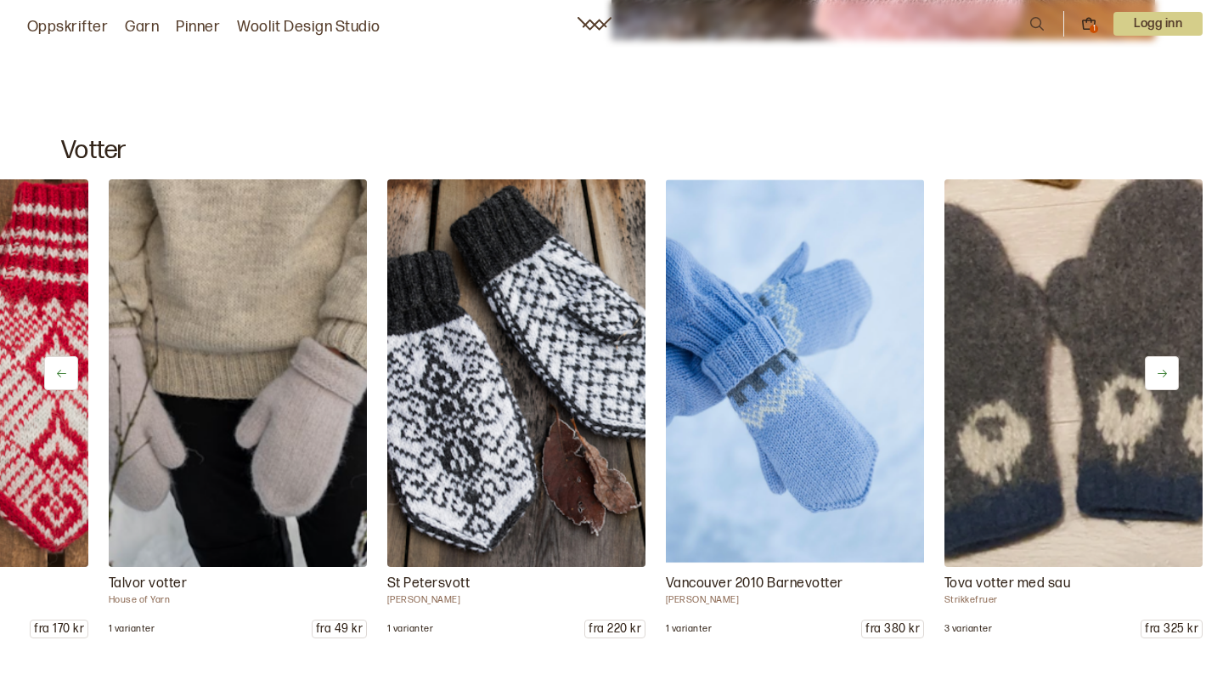
click at [1161, 377] on icon at bounding box center [1162, 373] width 13 height 13
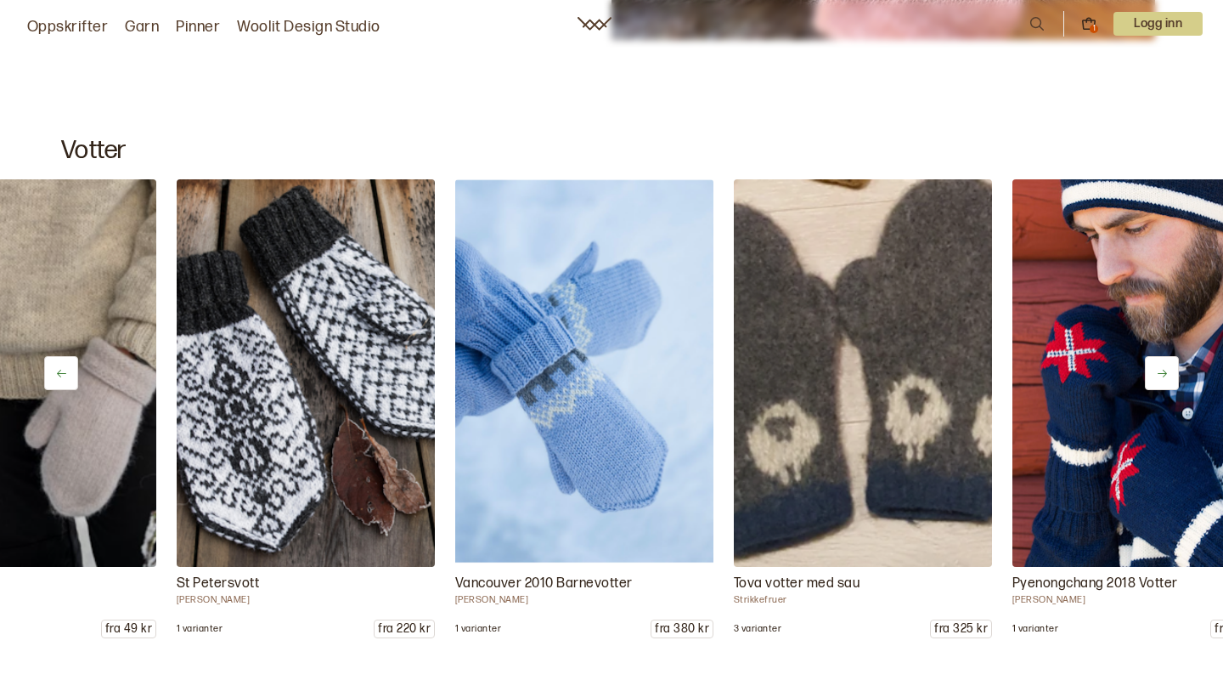
click at [1161, 377] on icon at bounding box center [1162, 373] width 13 height 13
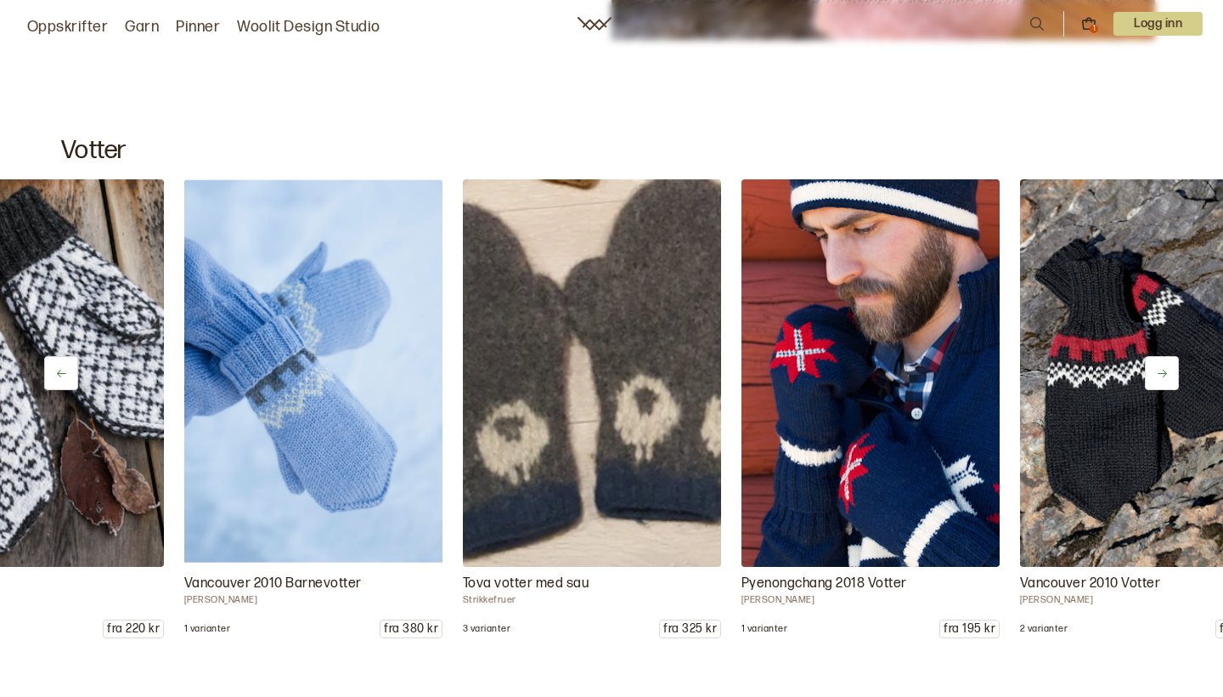
click at [1161, 377] on icon at bounding box center [1162, 373] width 13 height 13
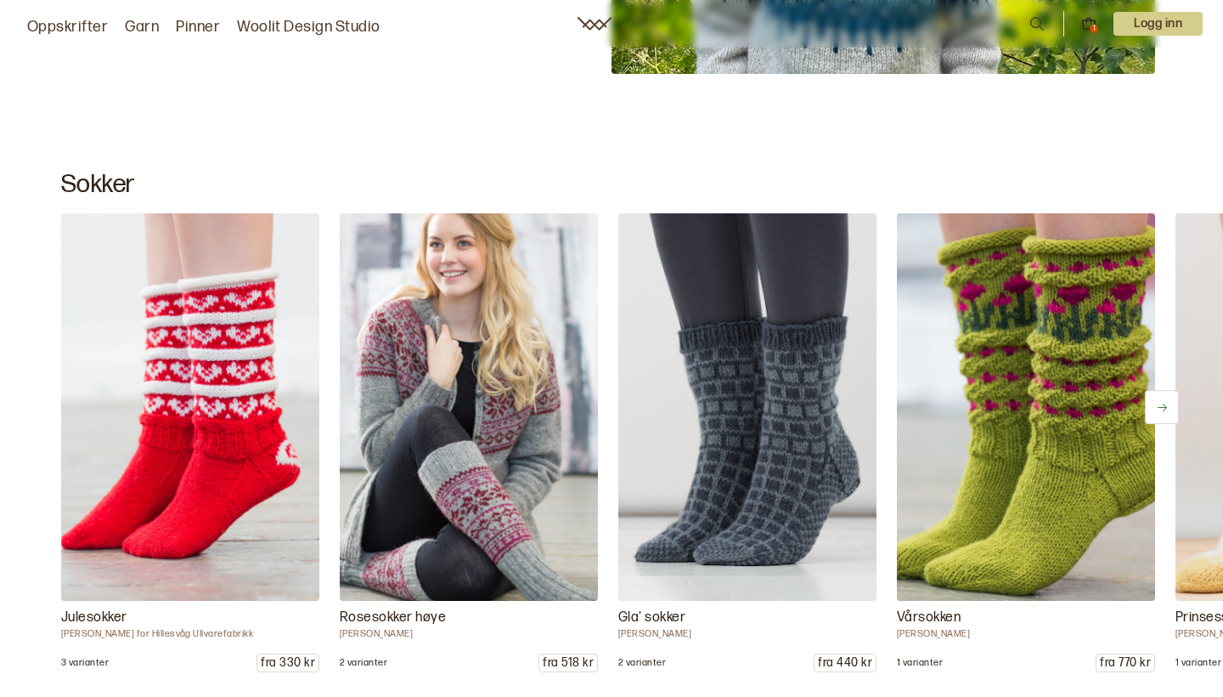
scroll to position [9353, 0]
click at [336, 30] on link "Woolit Design Studio" at bounding box center [309, 27] width 144 height 24
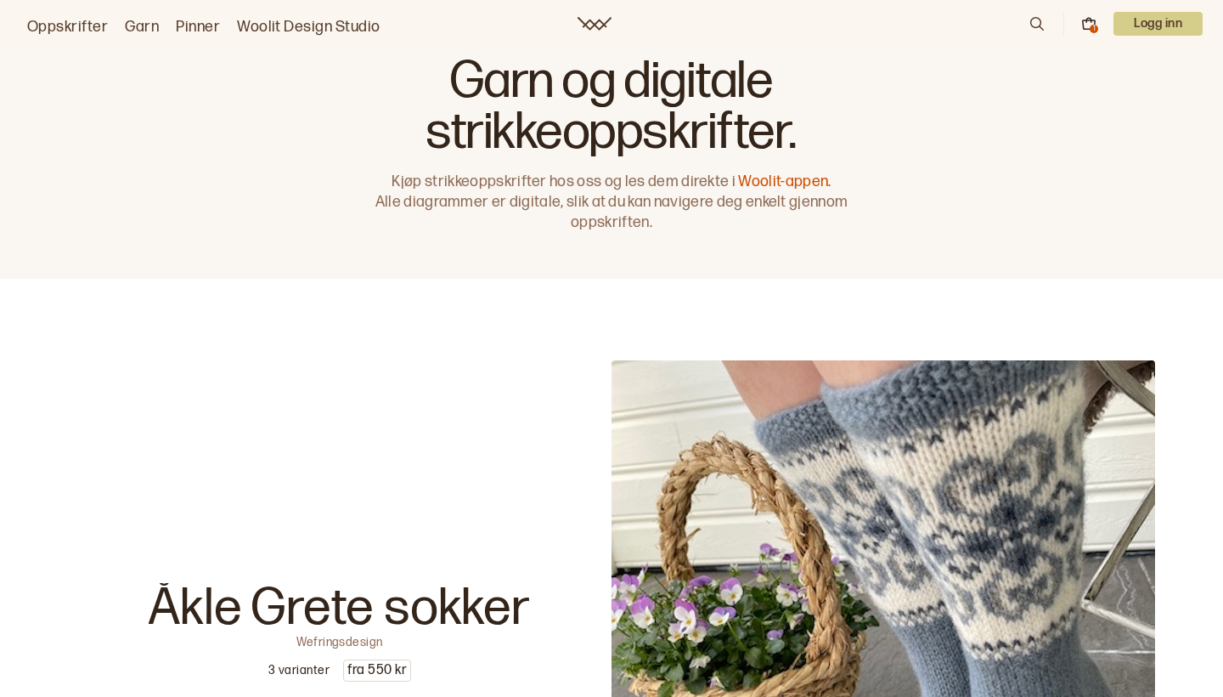
scroll to position [839, 0]
